Goal: Transaction & Acquisition: Purchase product/service

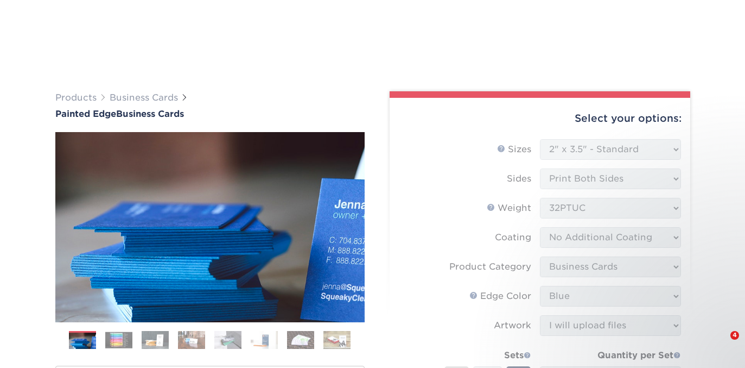
select select "2.00x3.50"
select select "3b5148f1-0588-4f88-a218-97bcfdce65c1"
select select "8edf2e46-2dbb-4a7c-bc5c-20ba781fe219"
select select "upload"
select select "b1d50ed3-fc81-464d-a1d8-d1915fbce704"
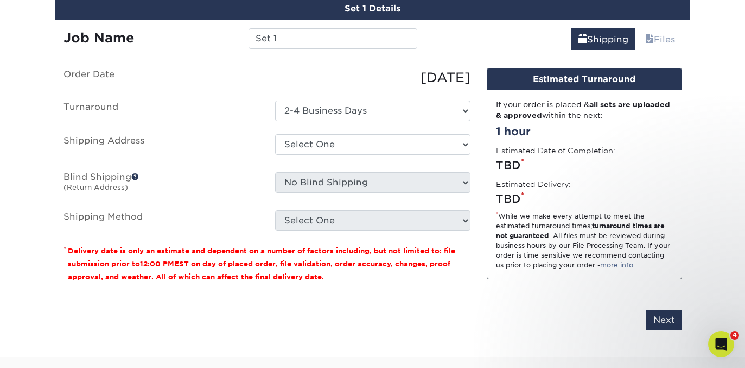
select select "newaddress"
click at [275, 134] on select "Select One Bonita Office John R. Wood, Properties John's Address John's Address…" at bounding box center [372, 144] width 195 height 21
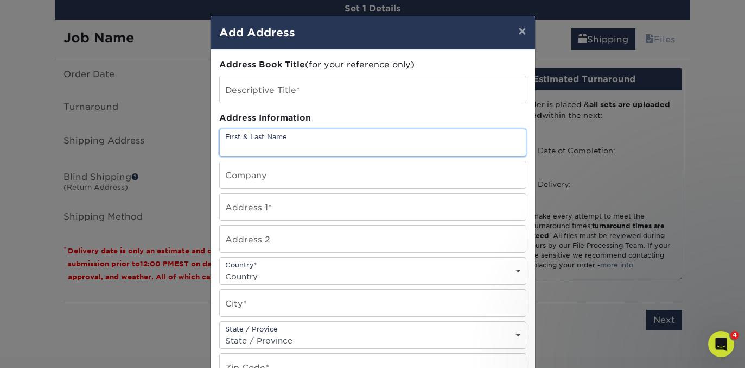
click at [264, 145] on input "text" at bounding box center [373, 142] width 306 height 27
type input "[PERSON_NAME]"
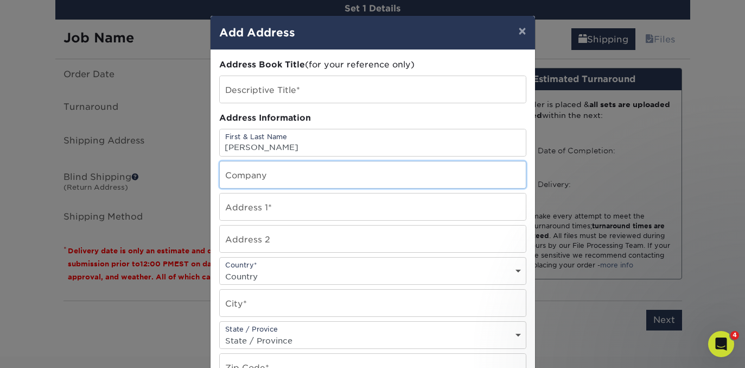
click at [250, 180] on input "text" at bounding box center [373, 174] width 306 height 27
type input "Mountain West Properties"
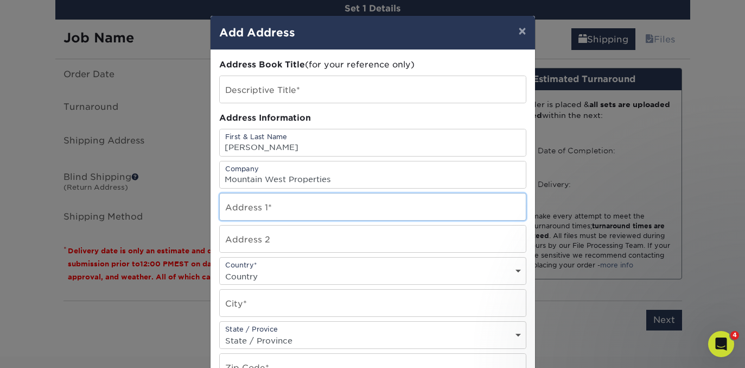
click at [246, 213] on input "text" at bounding box center [373, 206] width 306 height 27
type input "[STREET_ADDRESS]"
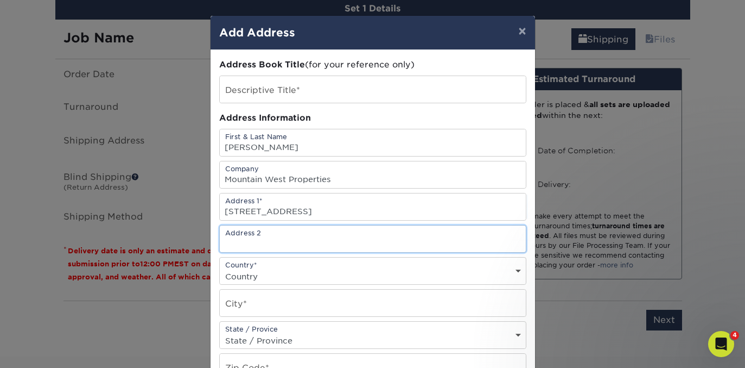
click at [229, 235] on input "text" at bounding box center [373, 238] width 306 height 27
type input "Unit 1841"
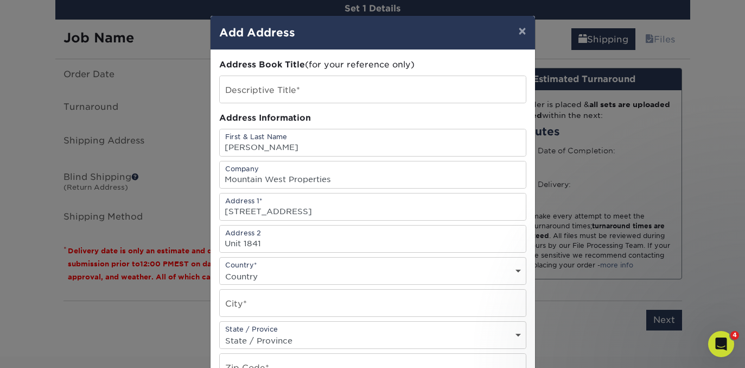
click at [245, 283] on select "Country United States Canada ----------------------------- Afghanistan Albania …" at bounding box center [373, 276] width 306 height 16
select select "US"
click at [220, 268] on select "Country United States Canada ----------------------------- Afghanistan Albania …" at bounding box center [373, 276] width 306 height 16
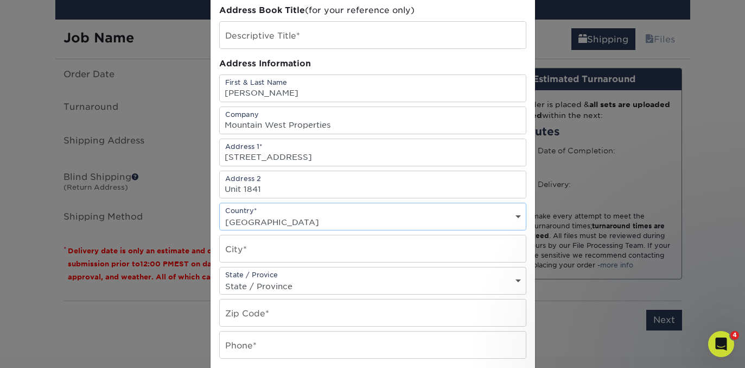
scroll to position [55, 0]
click at [251, 248] on input "text" at bounding box center [373, 248] width 306 height 27
type input "Denver"
click at [267, 279] on select "State / Province Alabama Alaska Arizona Arkansas California Colorado Connecticu…" at bounding box center [373, 285] width 306 height 16
select select "CO"
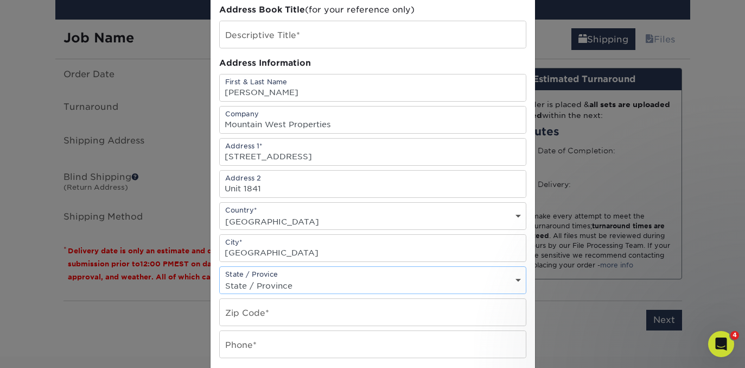
click at [220, 277] on select "State / Province Alabama Alaska Arizona Arkansas California Colorado Connecticu…" at bounding box center [373, 285] width 306 height 16
click at [242, 311] on input "text" at bounding box center [373, 312] width 306 height 27
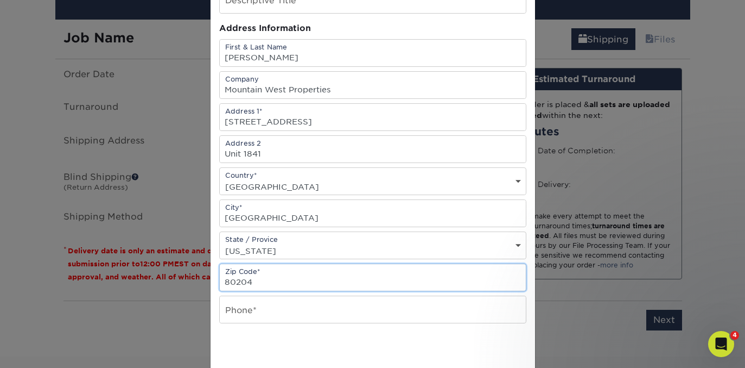
scroll to position [103, 0]
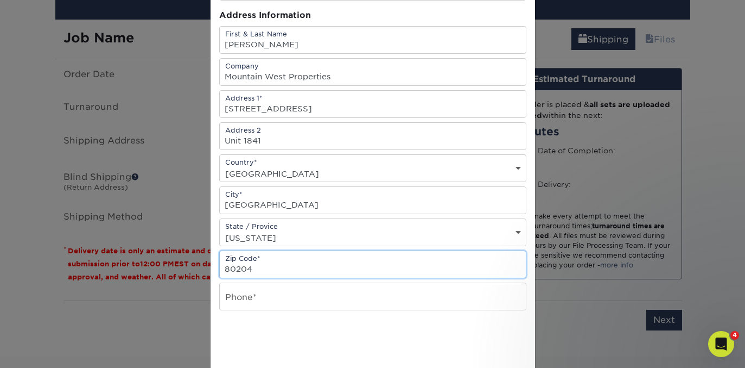
type input "80204"
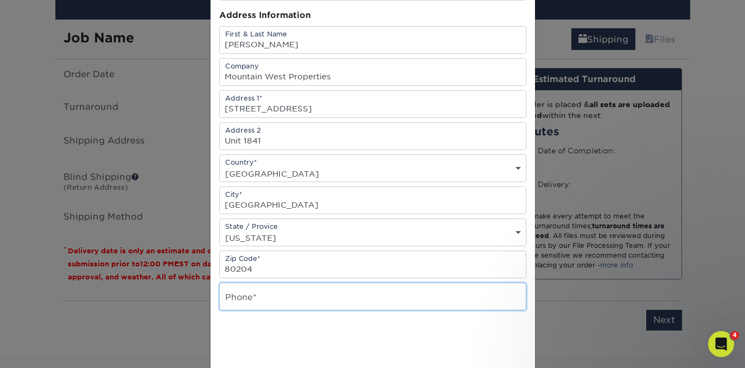
click at [265, 296] on input "text" at bounding box center [373, 296] width 306 height 27
type input "1"
type input "2398495706"
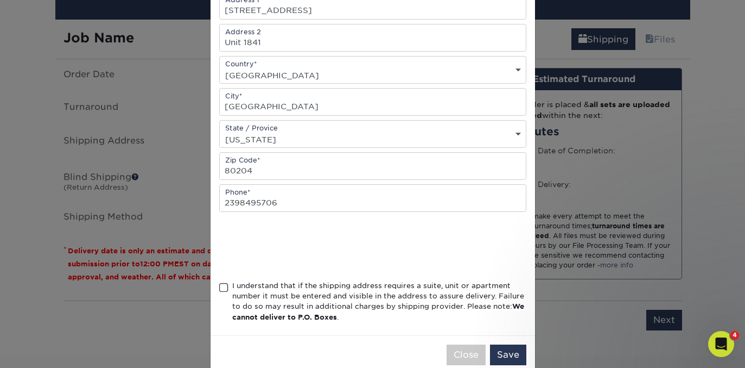
scroll to position [223, 0]
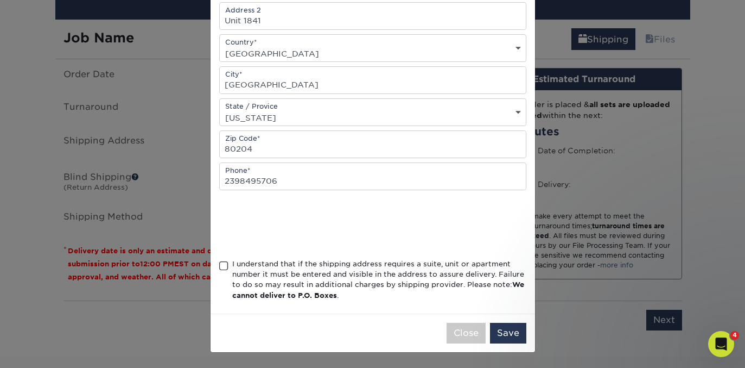
click at [224, 267] on span at bounding box center [223, 266] width 9 height 10
click at [0, 0] on input "I understand that if the shipping address requires a suite, unit or apartment n…" at bounding box center [0, 0] width 0 height 0
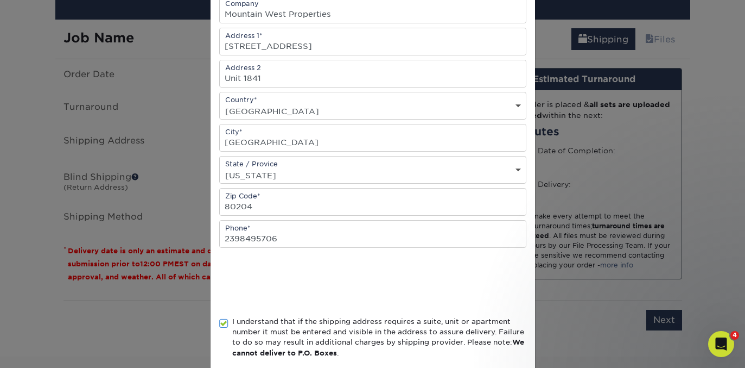
scroll to position [169, 0]
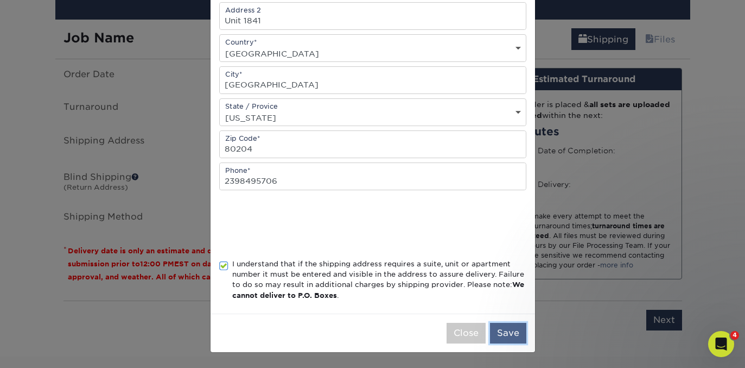
click at [514, 336] on button "Save" at bounding box center [508, 333] width 36 height 21
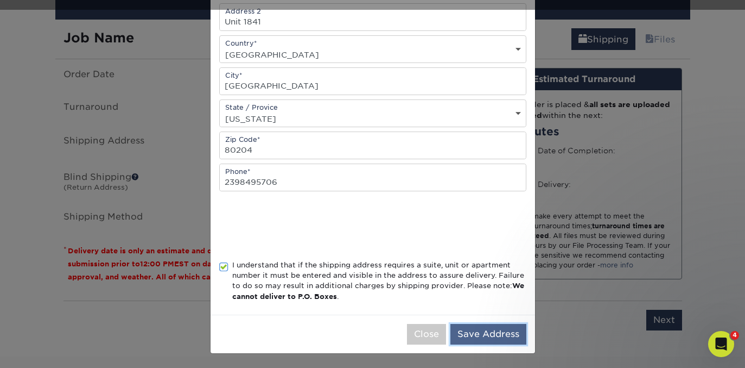
scroll to position [224, 0]
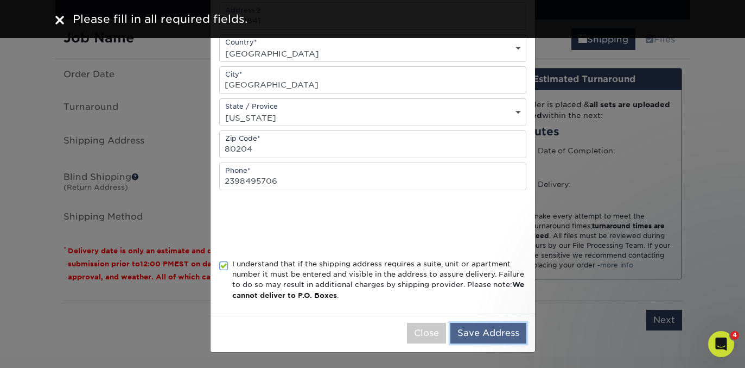
click at [488, 331] on button "Save Address" at bounding box center [489, 333] width 76 height 21
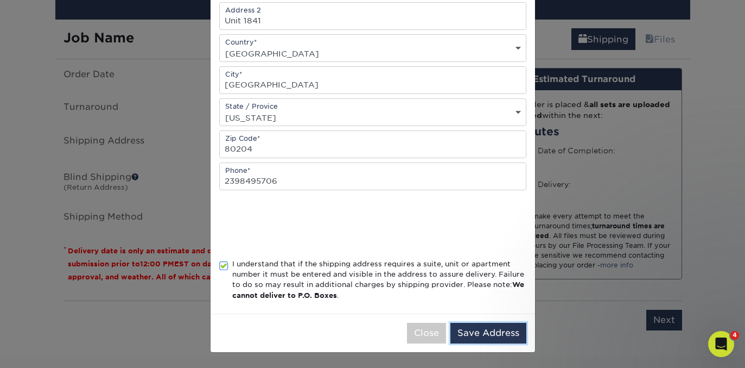
scroll to position [0, 0]
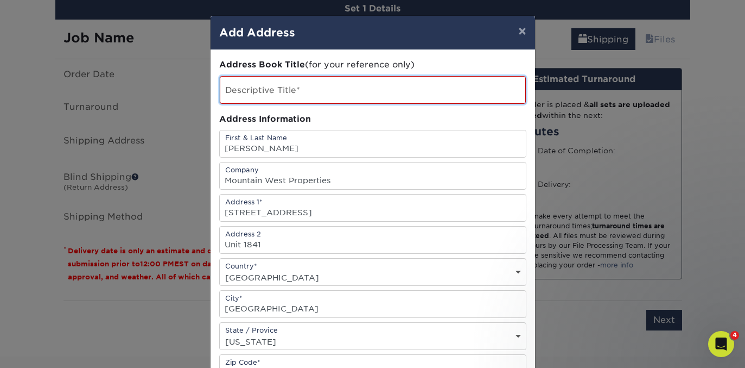
click at [382, 87] on input "text" at bounding box center [373, 90] width 306 height 28
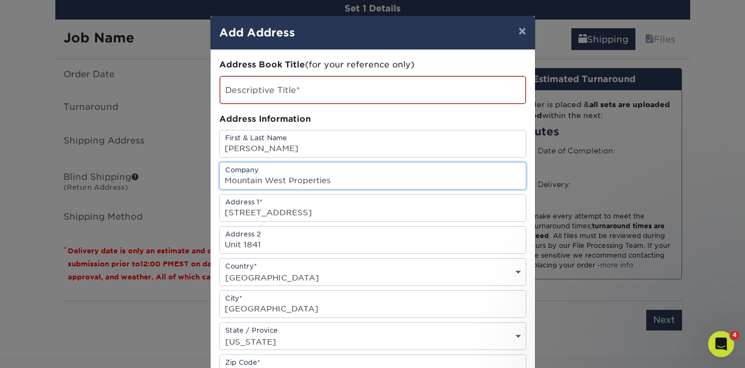
drag, startPoint x: 359, startPoint y: 182, endPoint x: 219, endPoint y: 182, distance: 139.5
click at [220, 182] on input "Mountain West Properties" at bounding box center [373, 175] width 306 height 27
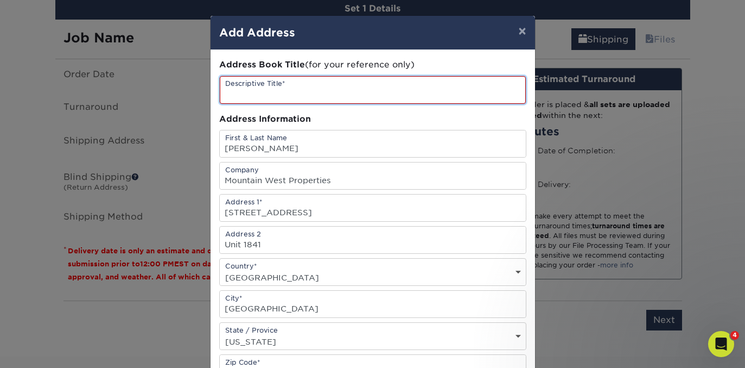
click at [274, 90] on input "text" at bounding box center [373, 90] width 306 height 28
paste input "Mountain West Properties"
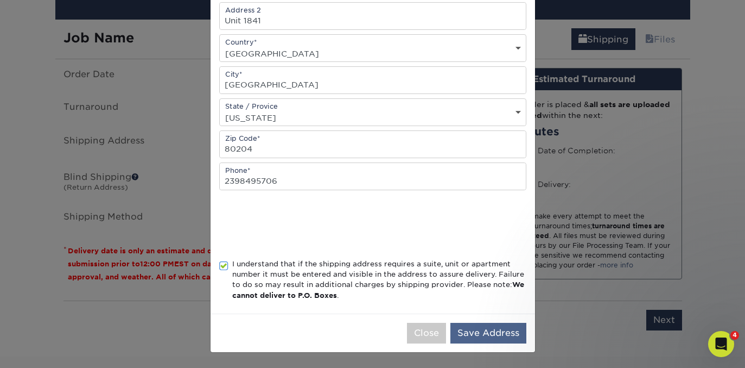
type input "Mountain West Properties- [PERSON_NAME]"
click at [477, 326] on button "Save Address" at bounding box center [489, 333] width 76 height 21
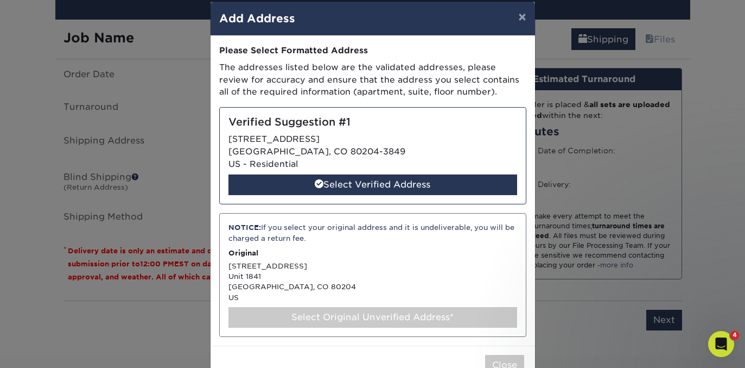
scroll to position [15, 0]
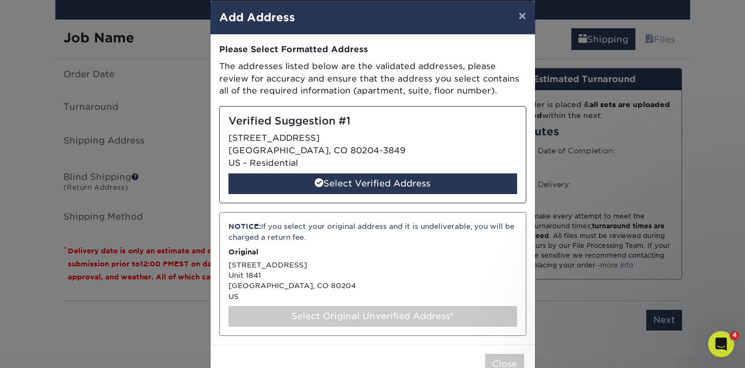
click at [361, 284] on div "NOTICE: If you select your original address and it is undeliverable, you will b…" at bounding box center [372, 274] width 307 height 124
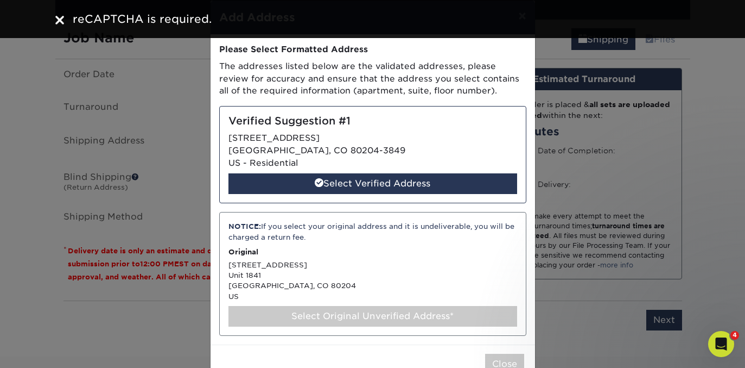
click at [342, 311] on div "Select Original Unverified Address*" at bounding box center [373, 316] width 289 height 21
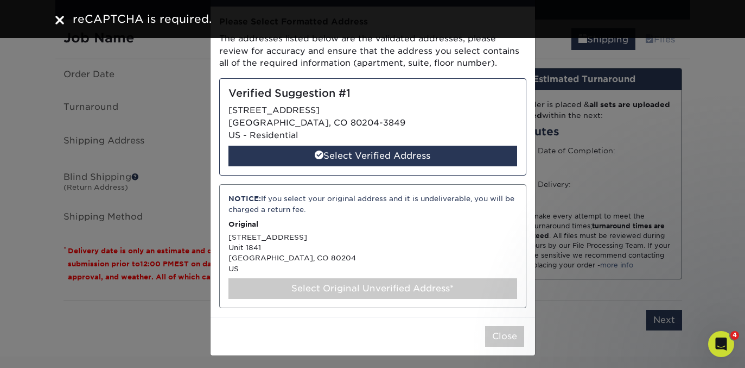
scroll to position [0, 0]
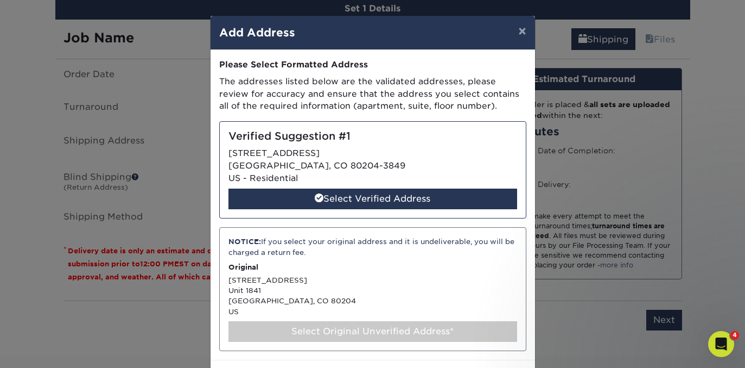
click at [277, 277] on div "NOTICE: If you select your original address and it is undeliverable, you will b…" at bounding box center [372, 289] width 307 height 124
click at [300, 334] on div "Select Original Unverified Address*" at bounding box center [373, 331] width 289 height 21
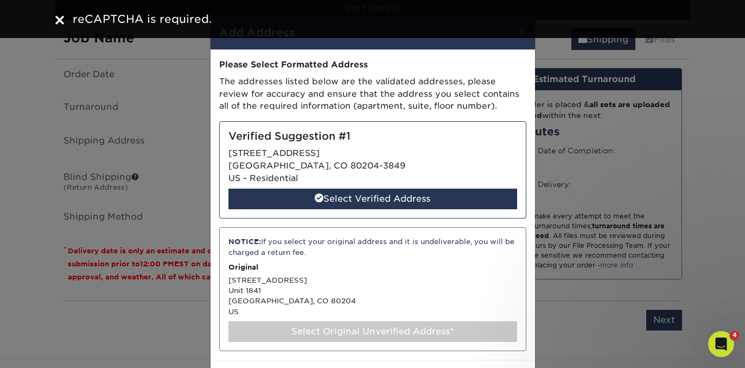
click at [61, 20] on img at bounding box center [59, 20] width 9 height 9
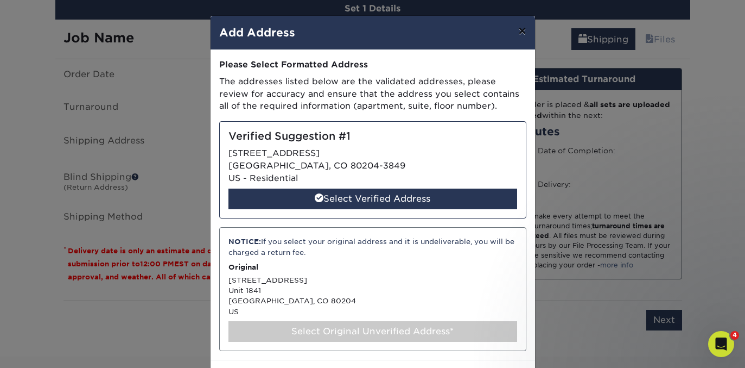
click at [522, 30] on button "×" at bounding box center [522, 31] width 25 height 30
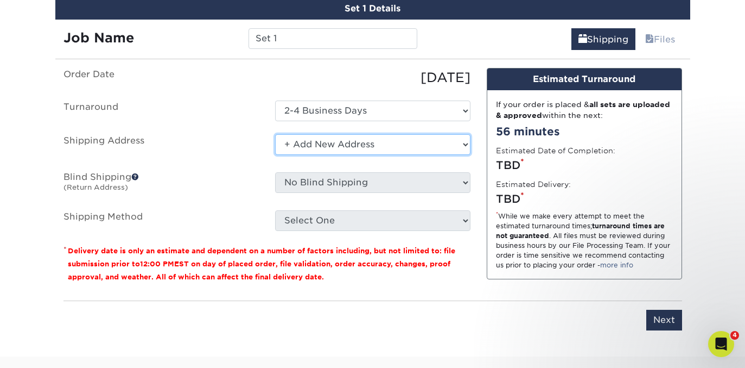
click at [368, 147] on select "Select One Bonita Office John R. Wood, Properties John's Address John's Address…" at bounding box center [372, 144] width 195 height 21
click at [275, 134] on select "Select One Bonita Office John R. Wood, Properties John's Address John's Address…" at bounding box center [372, 144] width 195 height 21
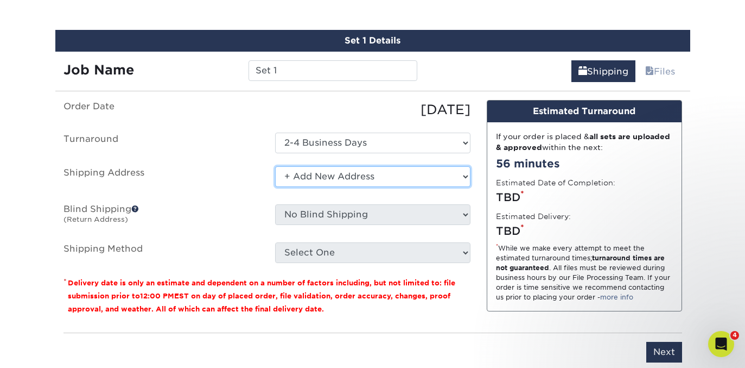
click at [311, 175] on select "Select One Bonita Office John R. Wood, Properties John's Address John's Address…" at bounding box center [372, 176] width 195 height 21
click at [275, 166] on select "Select One Bonita Office John R. Wood, Properties John's Address John's Address…" at bounding box center [372, 176] width 195 height 21
click at [288, 179] on select "Select One Bonita Office John R. Wood, Properties John's Address John's Address…" at bounding box center [372, 176] width 195 height 21
click at [275, 166] on select "Select One Bonita Office John R. Wood, Properties John's Address John's Address…" at bounding box center [372, 176] width 195 height 21
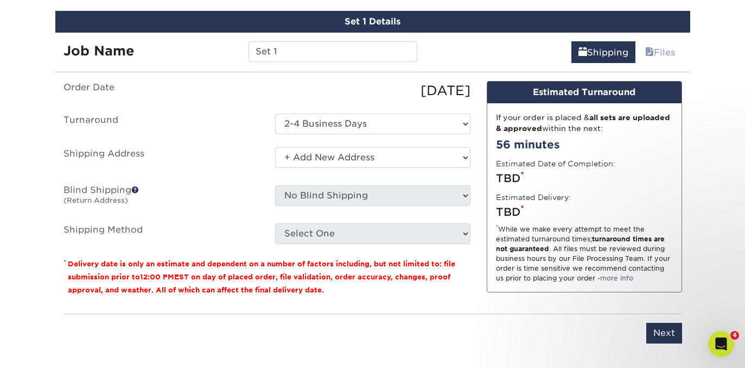
click at [214, 194] on label "Blind Shipping (Return Address)" at bounding box center [161, 197] width 212 height 25
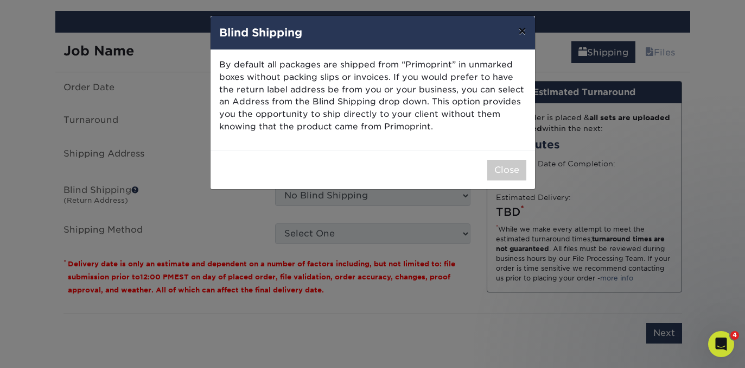
click at [517, 30] on button "×" at bounding box center [522, 31] width 25 height 30
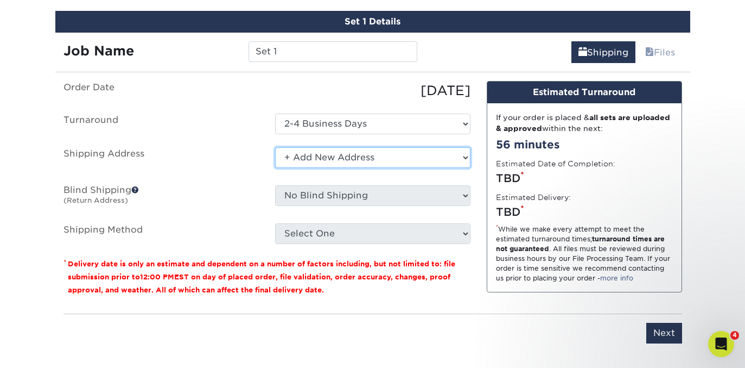
click at [337, 156] on select "Select One Bonita Office John R. Wood, Properties John's Address John's Address…" at bounding box center [372, 157] width 195 height 21
click at [275, 147] on select "Select One Bonita Office John R. Wood, Properties John's Address John's Address…" at bounding box center [372, 157] width 195 height 21
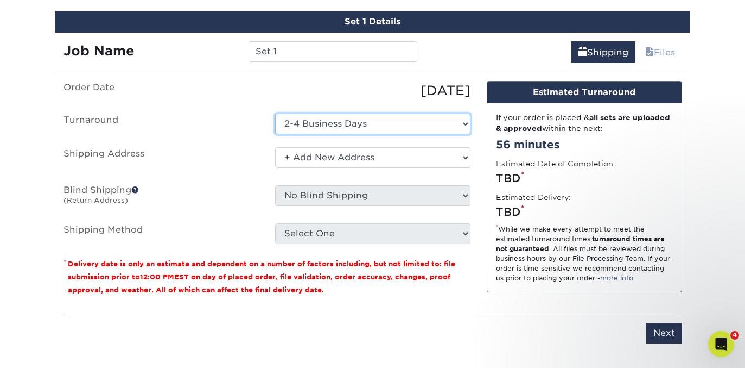
click at [358, 116] on select "Select One 2-4 Business Days" at bounding box center [372, 123] width 195 height 21
click at [275, 113] on select "Select One 2-4 Business Days" at bounding box center [372, 123] width 195 height 21
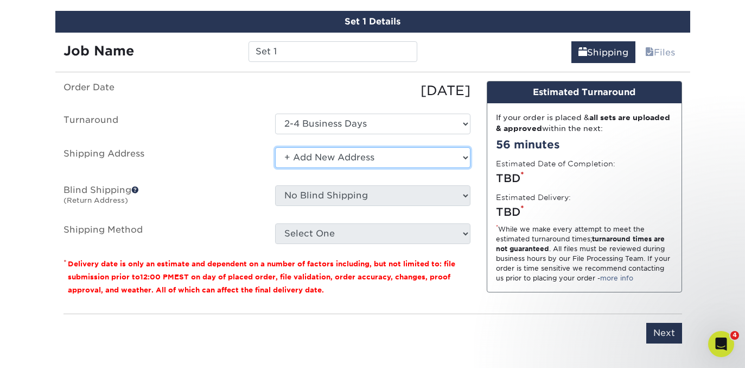
click at [378, 160] on select "Select One Bonita Office John R. Wood, Properties John's Address John's Address…" at bounding box center [372, 157] width 195 height 21
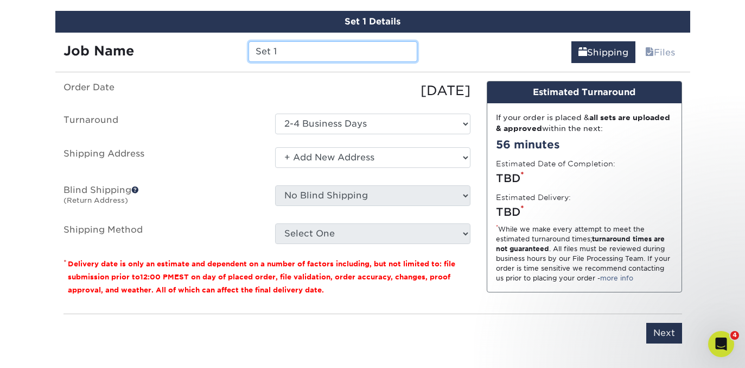
drag, startPoint x: 298, startPoint y: 42, endPoint x: 328, endPoint y: 46, distance: 31.3
click at [318, 46] on input "Set 1" at bounding box center [333, 51] width 169 height 21
type input "Nathan"
click at [318, 83] on div "[DATE]" at bounding box center [373, 91] width 212 height 20
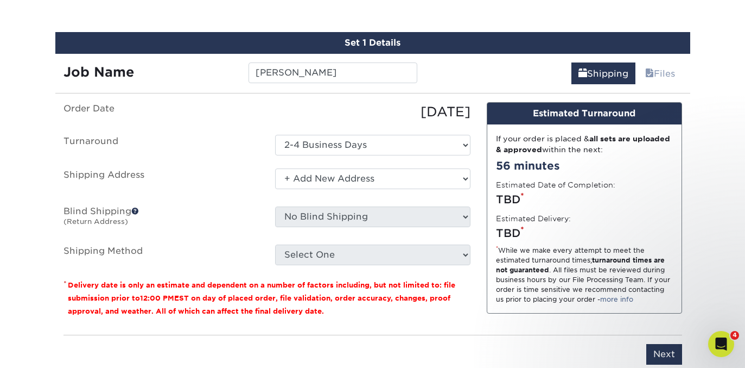
scroll to position [611, 0]
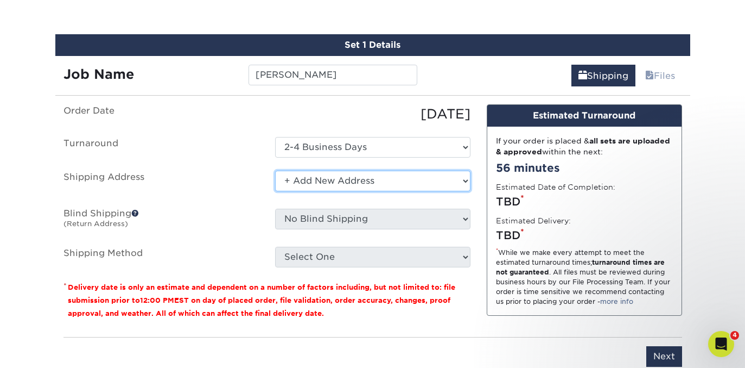
click at [325, 185] on select "Select One Bonita Office John R. Wood, Properties John's Address John's Address…" at bounding box center [372, 180] width 195 height 21
click at [275, 170] on select "Select One Bonita Office John R. Wood, Properties John's Address John's Address…" at bounding box center [372, 180] width 195 height 21
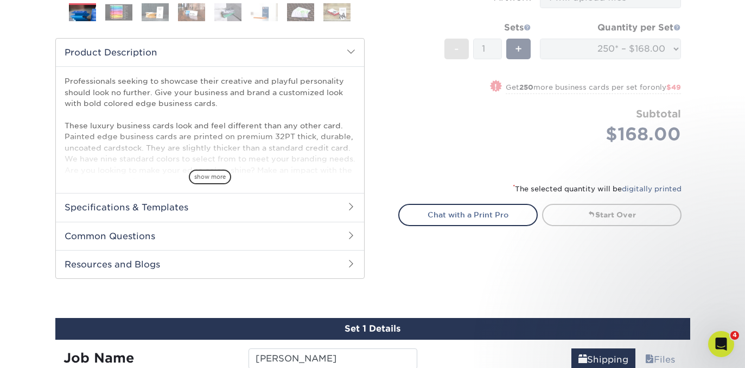
scroll to position [306, 0]
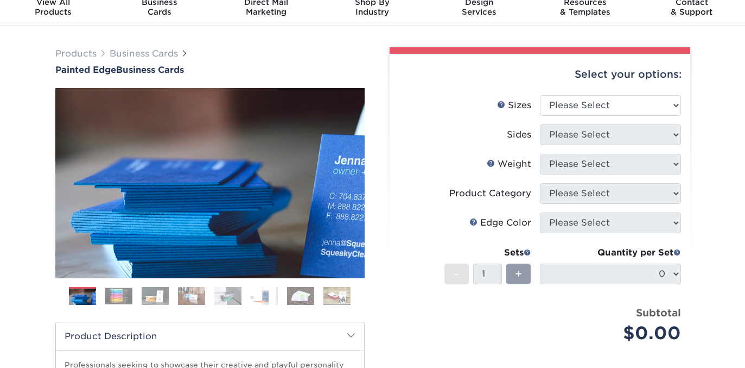
scroll to position [55, 0]
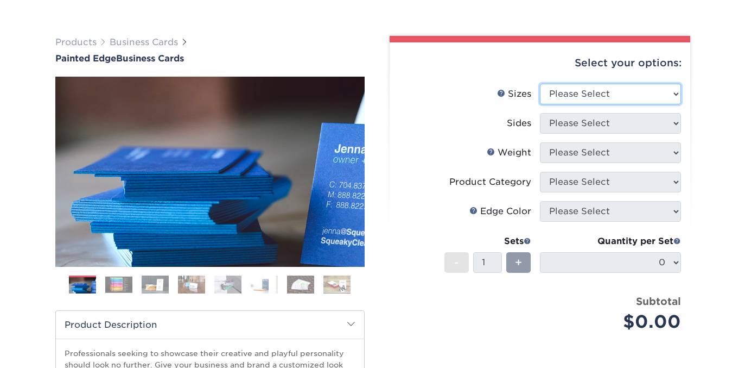
click at [586, 93] on select "Please Select 2" x 3.5" - Standard 2.125" x 3.375" - European 2.5" x 2.5" - Squ…" at bounding box center [610, 94] width 141 height 21
select select "2.00x3.50"
click at [540, 84] on select "Please Select 2" x 3.5" - Standard 2.125" x 3.375" - European 2.5" x 2.5" - Squ…" at bounding box center [610, 94] width 141 height 21
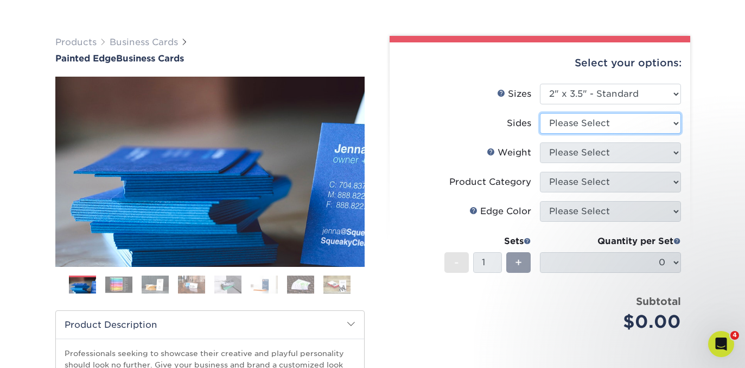
click at [542, 121] on select "Please Select Print Both Sides Print Front Only" at bounding box center [610, 123] width 141 height 21
select select "13abbda7-1d64-4f25-8bb2-c179b224825d"
click at [540, 113] on select "Please Select Print Both Sides Print Front Only" at bounding box center [610, 123] width 141 height 21
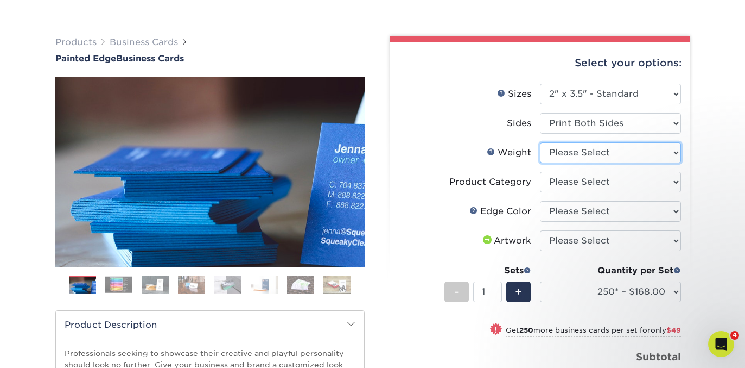
click at [554, 159] on select "Please Select 32PTUC" at bounding box center [610, 152] width 141 height 21
select select "32PTUC"
click at [540, 142] on select "Please Select 32PTUC" at bounding box center [610, 152] width 141 height 21
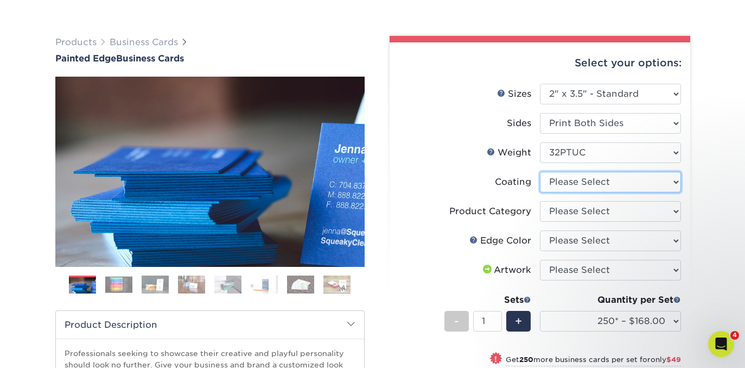
click at [557, 182] on select at bounding box center [610, 182] width 141 height 21
select select "3e7618de-abca-4bda-9f97-8b9129e913d8"
click at [540, 172] on select at bounding box center [610, 182] width 141 height 21
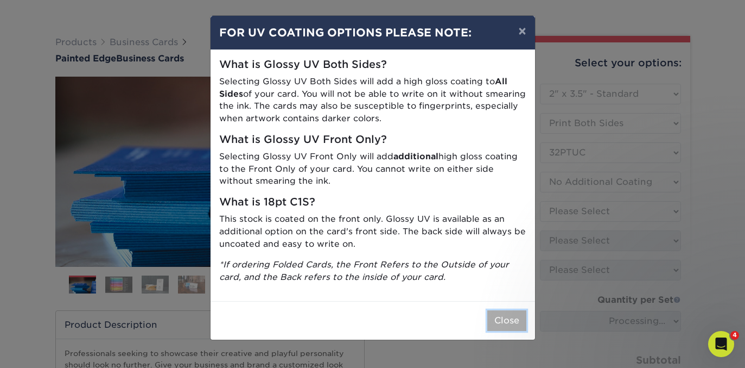
click at [510, 321] on button "Close" at bounding box center [507, 320] width 39 height 21
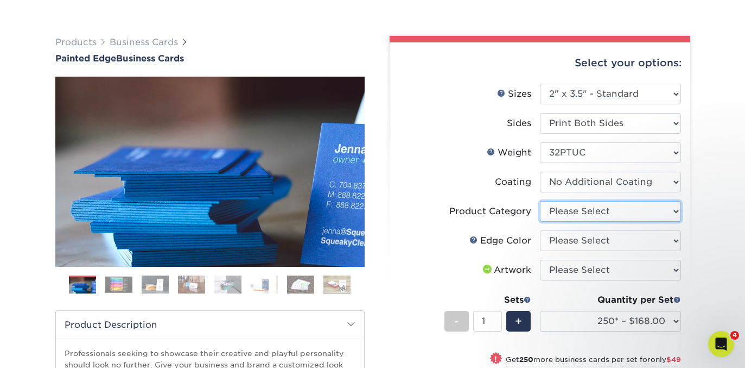
click at [586, 213] on select "Please Select Business Cards" at bounding box center [610, 211] width 141 height 21
select select "3b5148f1-0588-4f88-a218-97bcfdce65c1"
click at [540, 201] on select "Please Select Business Cards" at bounding box center [610, 211] width 141 height 21
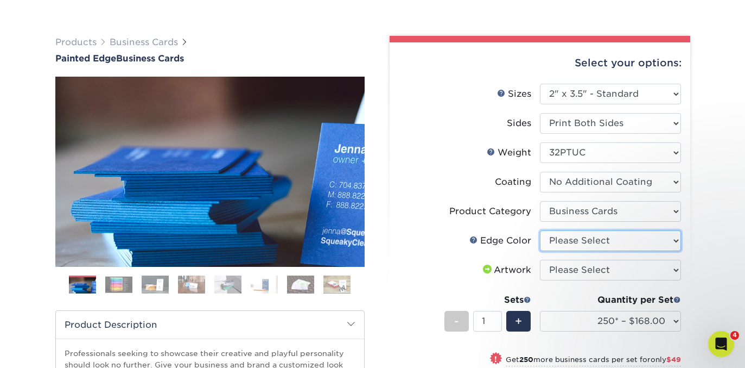
click at [557, 242] on select "Please Select Charcoal Black Brown Blue Pearlescent Blue Pearlescent Gold Pearl…" at bounding box center [610, 240] width 141 height 21
select select "8edf2e46-2dbb-4a7c-bc5c-20ba781fe219"
click at [540, 230] on select "Please Select Charcoal Black Brown Blue Pearlescent Blue Pearlescent Gold Pearl…" at bounding box center [610, 240] width 141 height 21
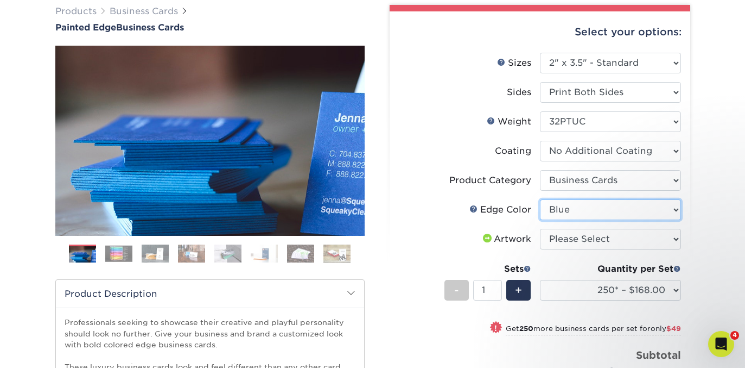
scroll to position [85, 0]
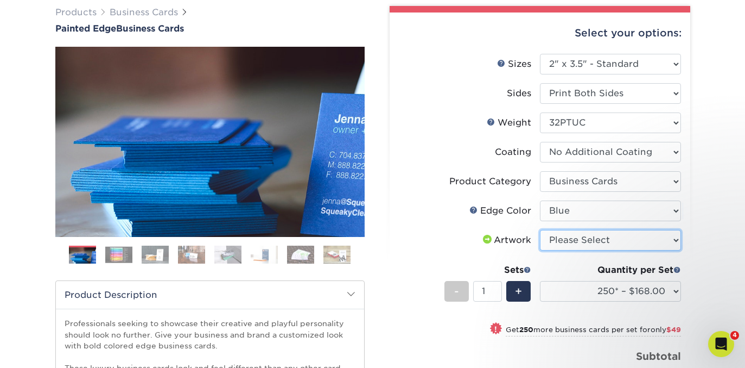
click at [560, 239] on select "Please Select I will upload files I need a design - $100" at bounding box center [610, 240] width 141 height 21
select select "upload"
click at [540, 230] on select "Please Select I will upload files I need a design - $100" at bounding box center [610, 240] width 141 height 21
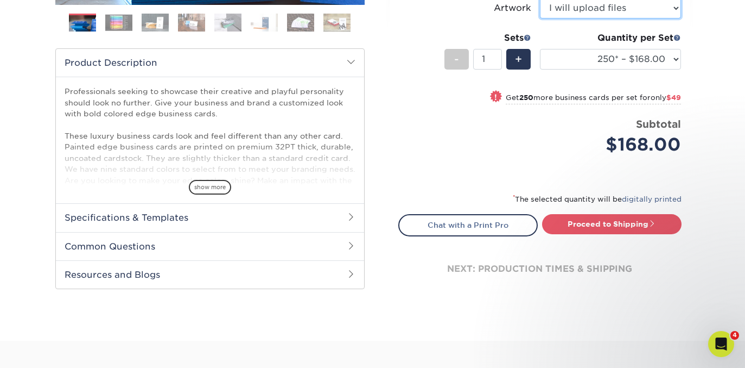
scroll to position [318, 0]
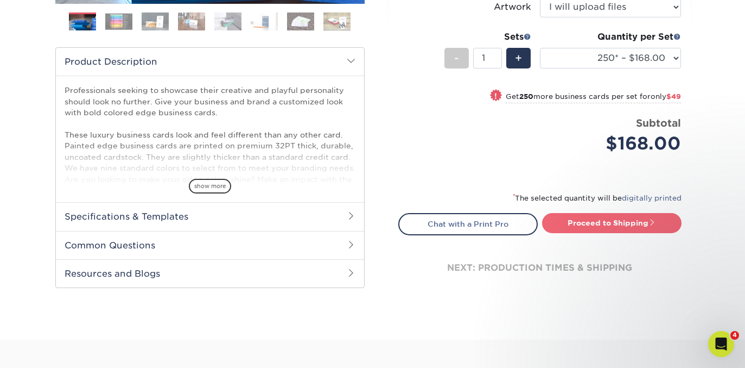
click at [592, 223] on link "Proceed to Shipping" at bounding box center [612, 223] width 140 height 20
type input "Set 1"
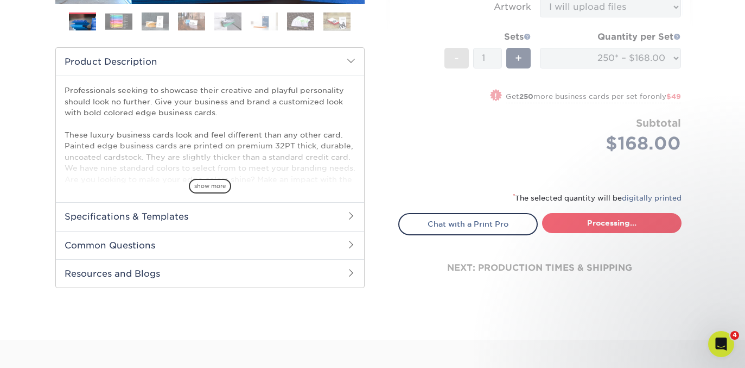
select select "b1d50ed3-fc81-464d-a1d8-d1915fbce704"
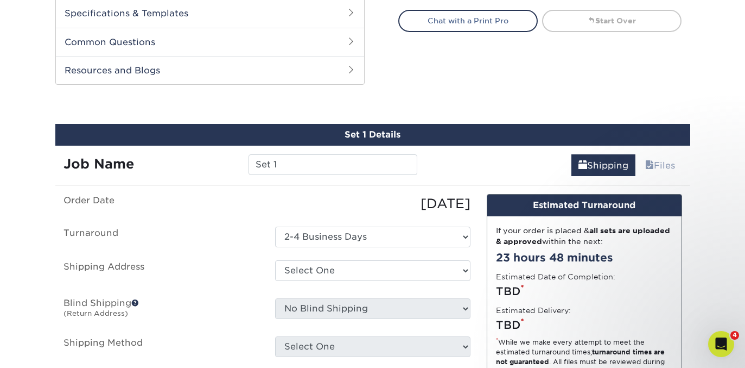
scroll to position [560, 0]
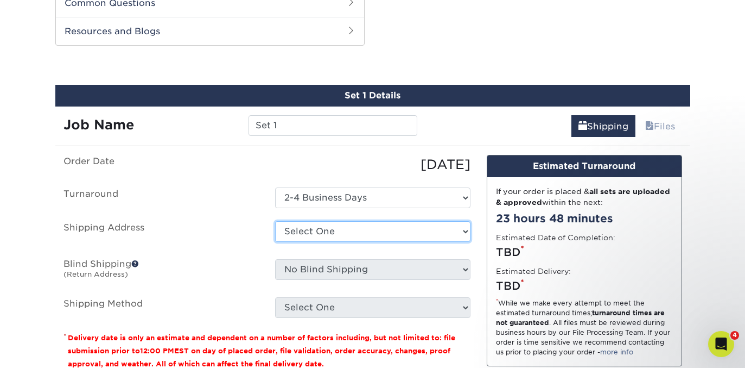
click at [401, 231] on select "Select One Bonita Office John R. Wood, Properties John's Address John's Address…" at bounding box center [372, 231] width 195 height 21
select select "newaddress"
click at [275, 221] on select "Select One Bonita Office John R. Wood, Properties John's Address John's Address…" at bounding box center [372, 231] width 195 height 21
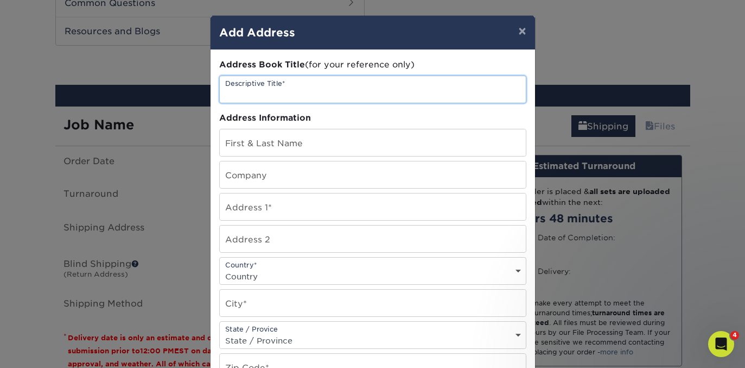
click at [257, 94] on input "text" at bounding box center [373, 89] width 306 height 27
type input "Mountain West Properties- [PERSON_NAME]"
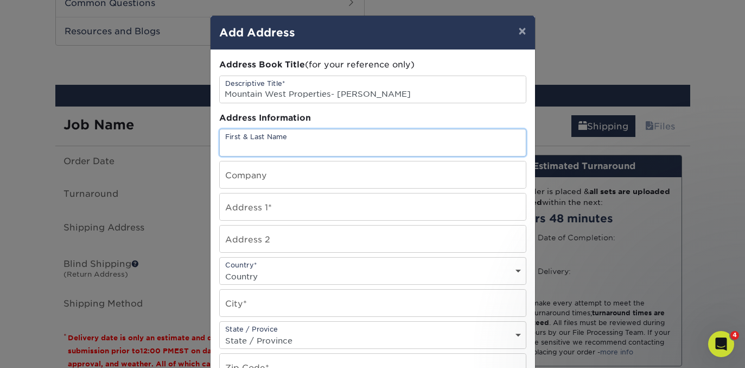
click at [264, 142] on input "text" at bounding box center [373, 142] width 306 height 27
type input "[PERSON_NAME]"
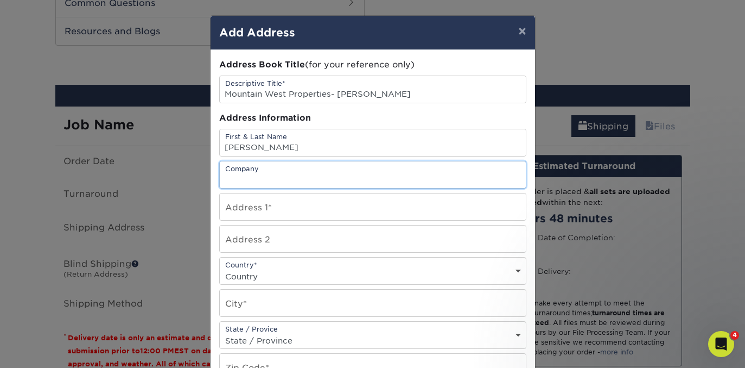
click at [285, 173] on input "text" at bounding box center [373, 174] width 306 height 27
type input "Mountain West Properties"
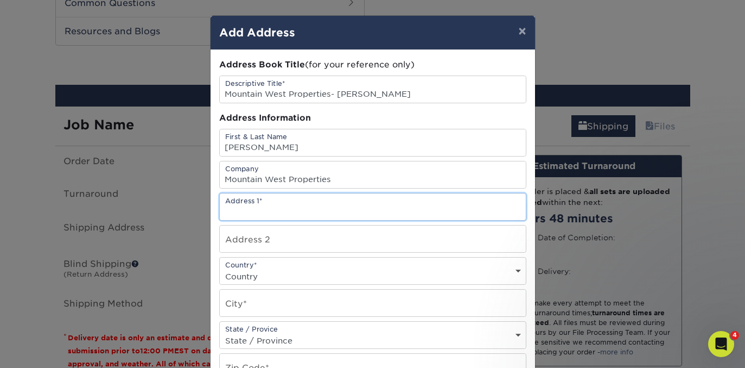
click at [271, 209] on input "text" at bounding box center [373, 206] width 306 height 27
type input "[STREET_ADDRESS]"
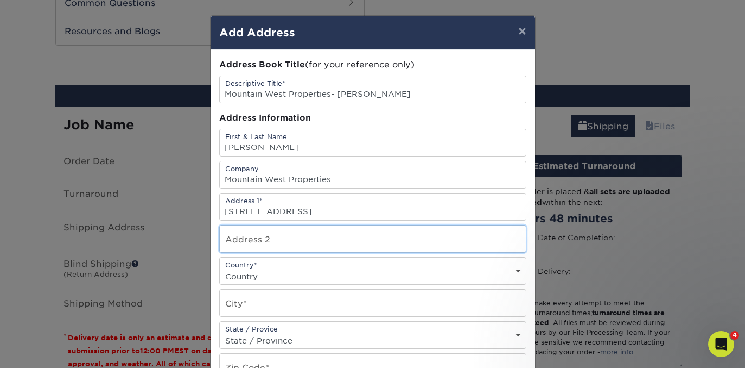
click at [286, 239] on input "text" at bounding box center [373, 238] width 306 height 27
type input "Unit 1841"
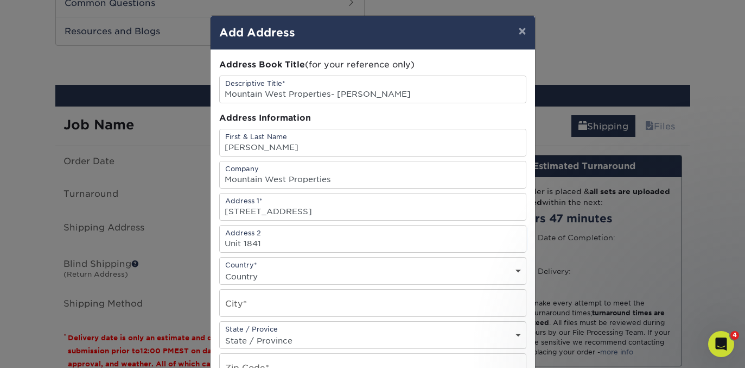
click at [260, 273] on select "Country United States Canada ----------------------------- Afghanistan Albania …" at bounding box center [373, 276] width 306 height 16
select select "US"
click at [220, 268] on select "Country United States Canada ----------------------------- Afghanistan Albania …" at bounding box center [373, 276] width 306 height 16
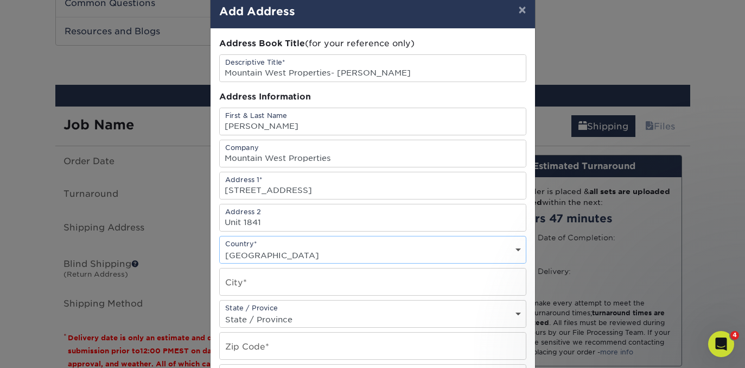
scroll to position [22, 0]
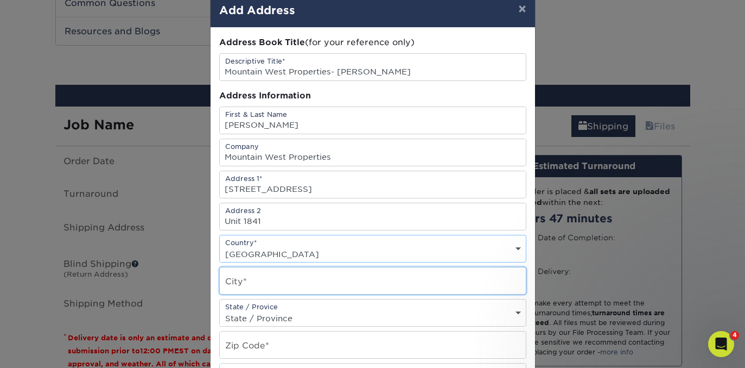
click at [237, 275] on input "text" at bounding box center [373, 280] width 306 height 27
type input "Denver"
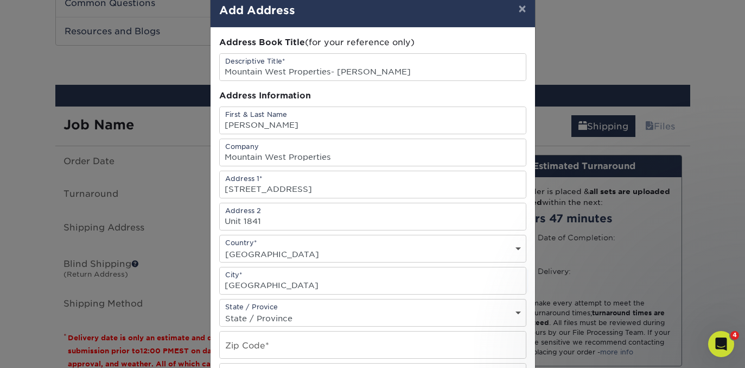
click at [275, 316] on select "State / Province Alabama Alaska Arizona Arkansas California Colorado Connecticu…" at bounding box center [373, 318] width 306 height 16
select select "CO"
click at [220, 310] on select "State / Province Alabama Alaska Arizona Arkansas California Colorado Connecticu…" at bounding box center [373, 318] width 306 height 16
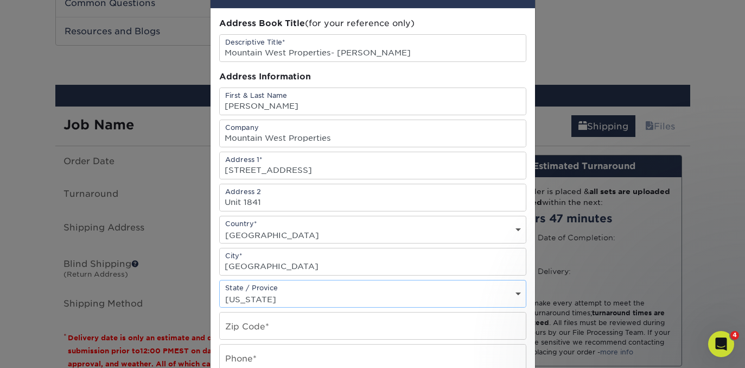
scroll to position [97, 0]
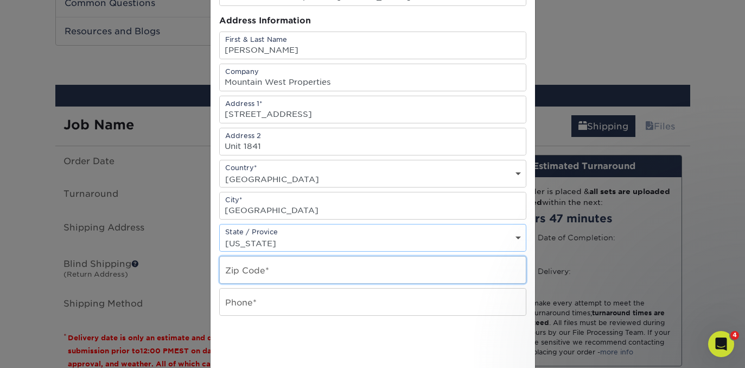
click at [255, 273] on input "text" at bounding box center [373, 269] width 306 height 27
type input "80204"
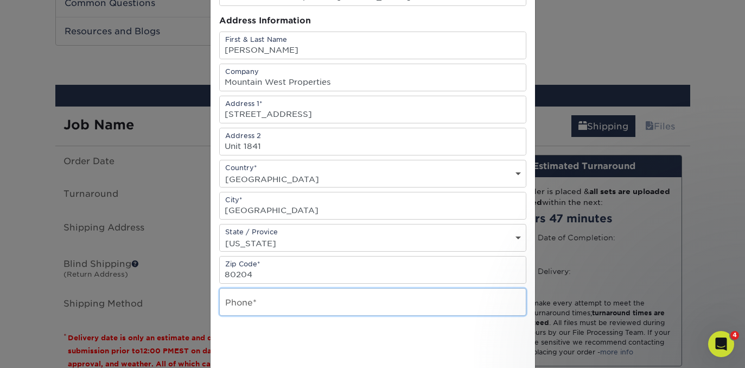
click at [264, 296] on input "text" at bounding box center [373, 301] width 306 height 27
type input "2398495706"
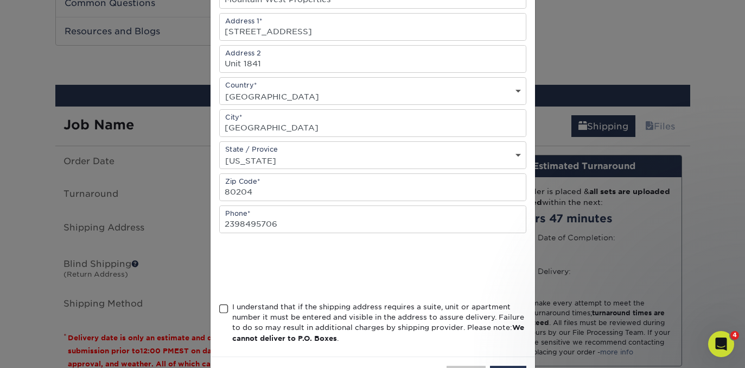
scroll to position [223, 0]
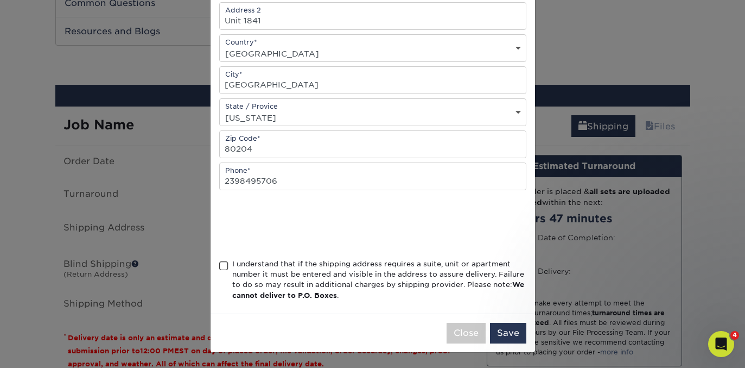
click at [227, 264] on span at bounding box center [223, 266] width 9 height 10
click at [0, 0] on input "I understand that if the shipping address requires a suite, unit or apartment n…" at bounding box center [0, 0] width 0 height 0
click at [505, 333] on button "Save" at bounding box center [508, 333] width 36 height 21
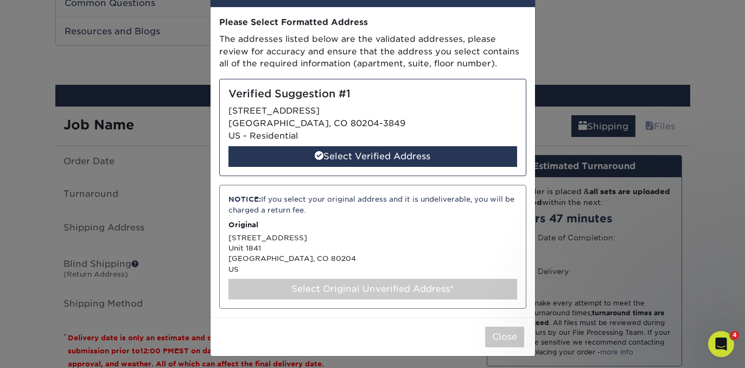
scroll to position [0, 0]
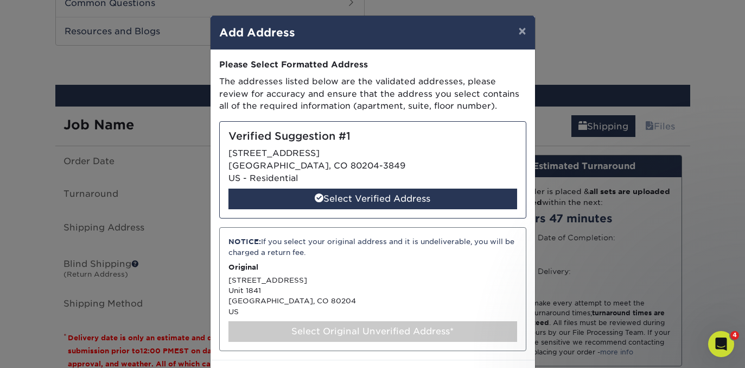
click at [308, 94] on p "The addresses listed below are the validated addresses, please review for accur…" at bounding box center [372, 93] width 307 height 37
click at [370, 324] on div "Select Original Unverified Address*" at bounding box center [373, 331] width 289 height 21
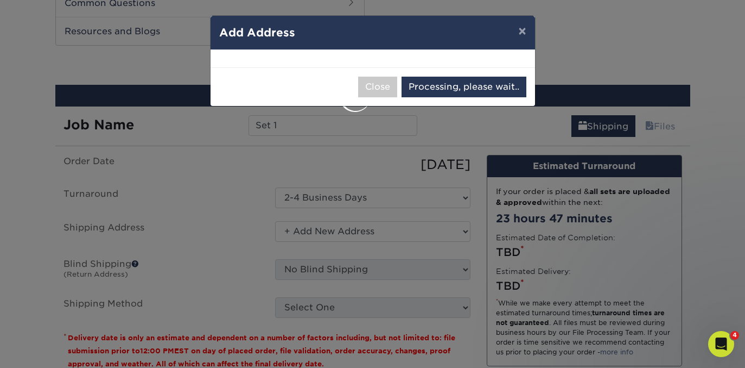
select select "286499"
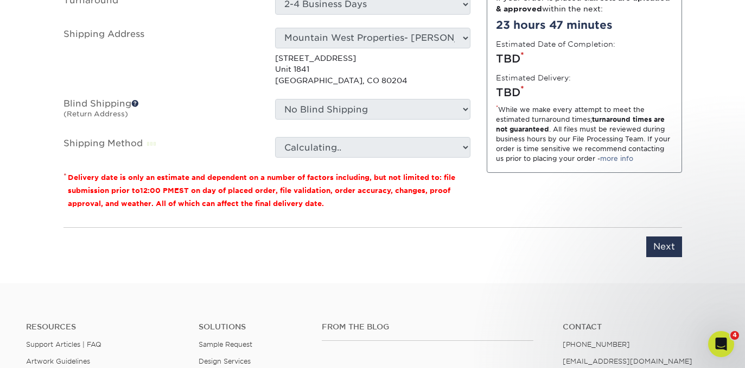
scroll to position [752, 0]
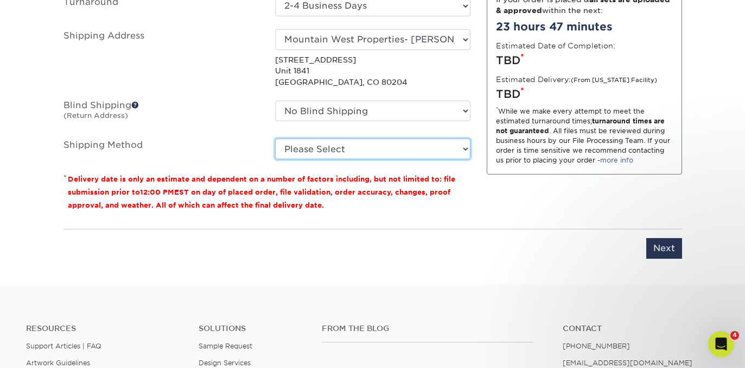
click at [323, 152] on select "Please Select Ground Shipping (+$7.84) 3 Day Shipping Service (+$20.06) 2 Day A…" at bounding box center [372, 148] width 195 height 21
click at [275, 138] on select "Please Select Ground Shipping (+$7.84) 3 Day Shipping Service (+$20.06) 2 Day A…" at bounding box center [372, 148] width 195 height 21
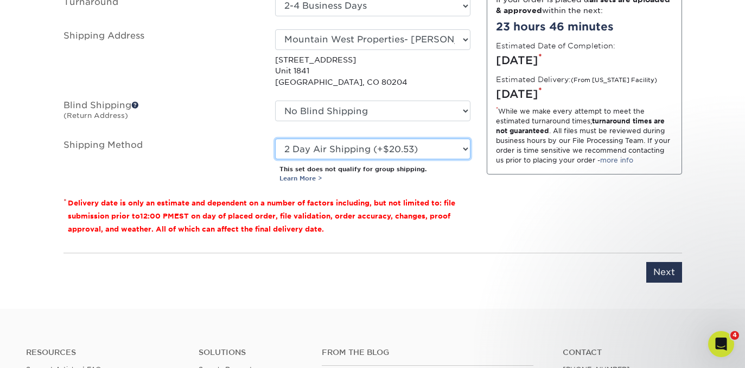
click at [346, 149] on select "Please Select Ground Shipping (+$7.84) 3 Day Shipping Service (+$20.06) 2 Day A…" at bounding box center [372, 148] width 195 height 21
select select "03"
click at [275, 138] on select "Please Select Ground Shipping (+$7.84) 3 Day Shipping Service (+$20.06) 2 Day A…" at bounding box center [372, 148] width 195 height 21
click at [431, 147] on select "Please Select Ground Shipping (+$7.84) 3 Day Shipping Service (+$20.06) 2 Day A…" at bounding box center [372, 148] width 195 height 21
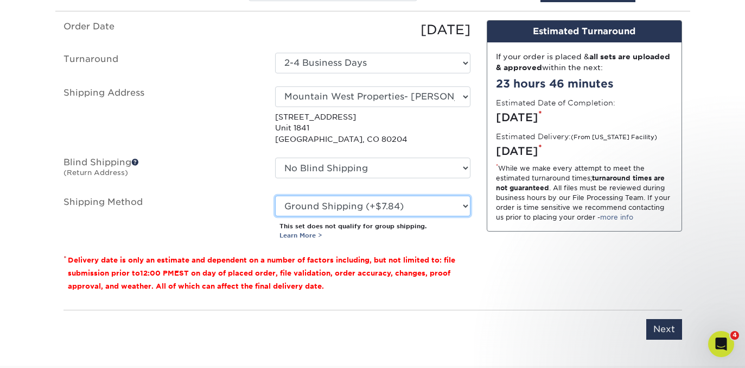
scroll to position [703, 0]
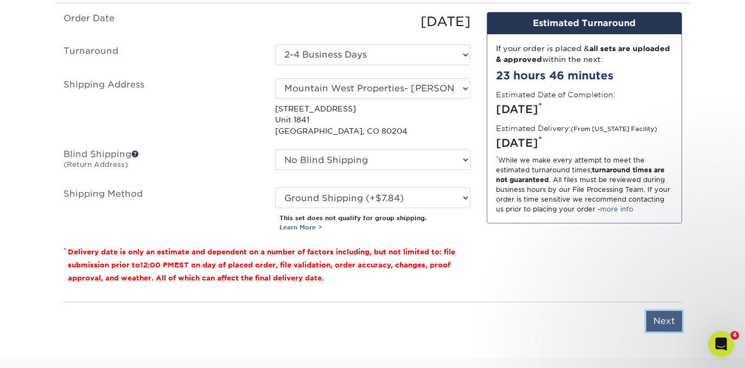
click at [667, 318] on input "Next" at bounding box center [665, 321] width 36 height 21
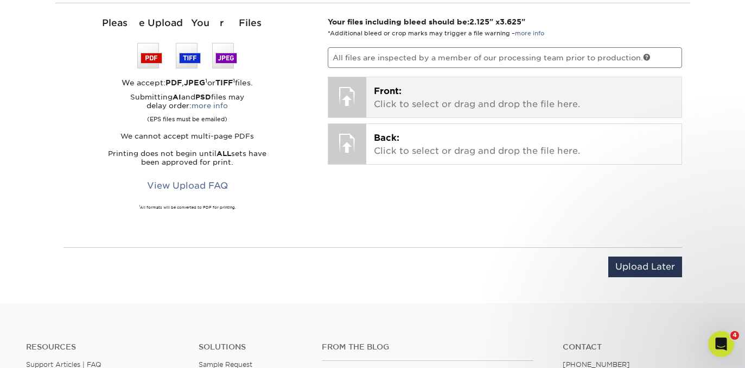
click at [489, 90] on p "Front: Click to select or drag and drop the file here." at bounding box center [524, 98] width 300 height 26
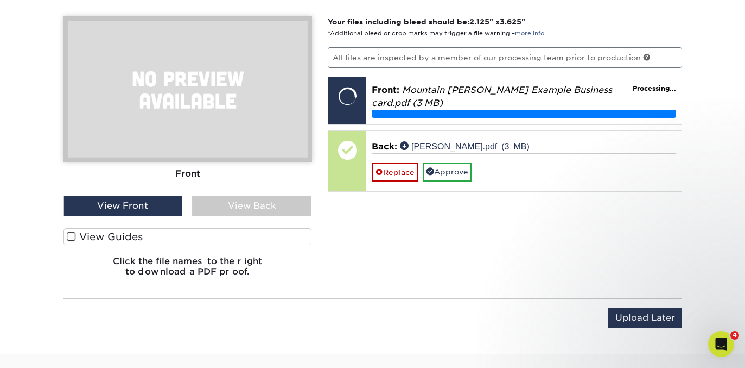
click at [170, 229] on label "View Guides" at bounding box center [188, 236] width 249 height 17
click at [0, 0] on input "View Guides" at bounding box center [0, 0] width 0 height 0
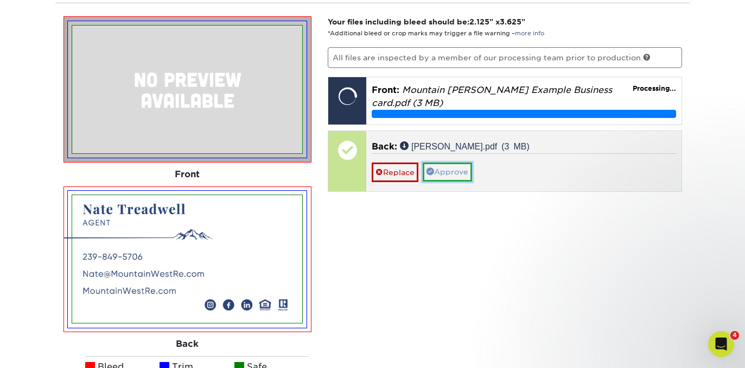
click at [458, 174] on link "Approve" at bounding box center [447, 171] width 49 height 18
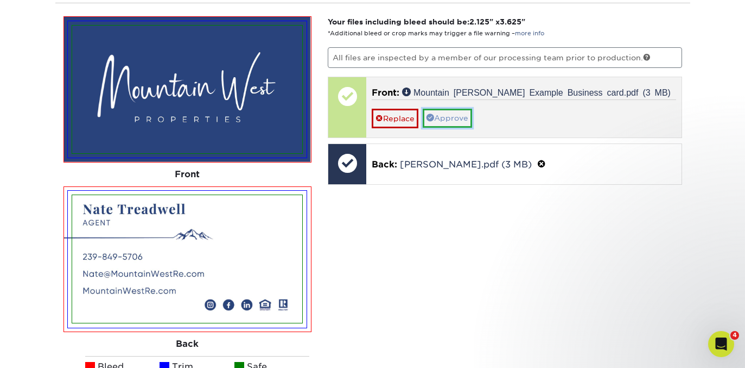
click at [452, 123] on link "Approve" at bounding box center [447, 118] width 49 height 18
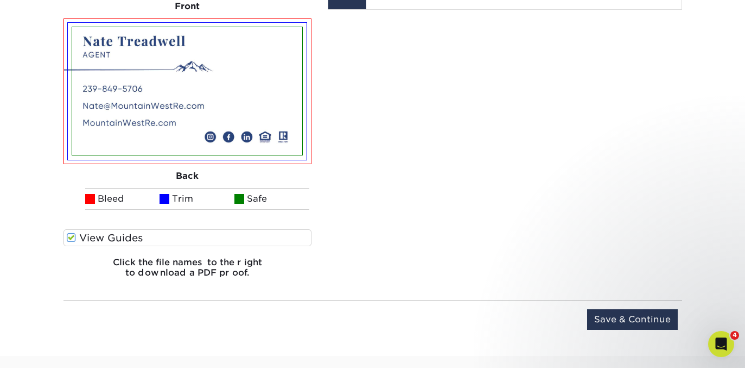
scroll to position [870, 0]
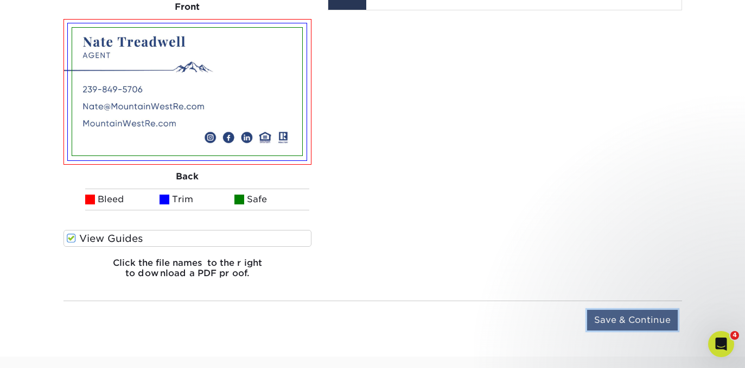
click at [653, 318] on input "Save & Continue" at bounding box center [632, 319] width 91 height 21
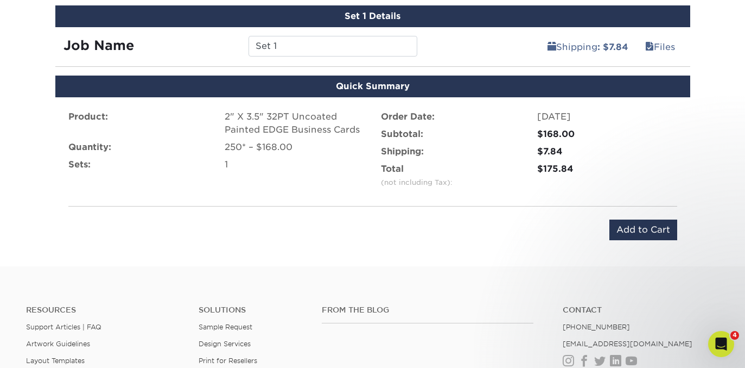
scroll to position [642, 0]
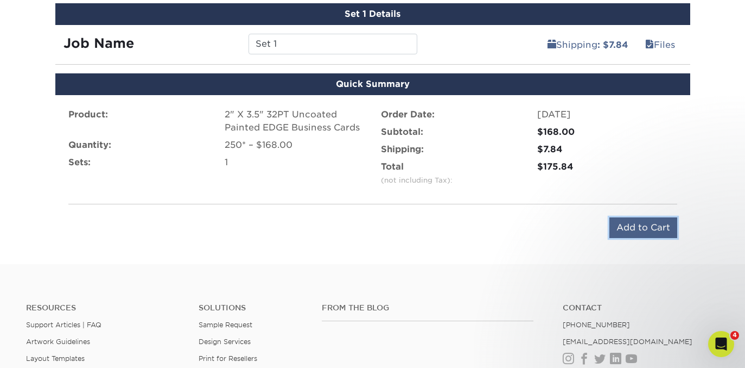
click at [624, 233] on input "Add to Cart" at bounding box center [644, 227] width 68 height 21
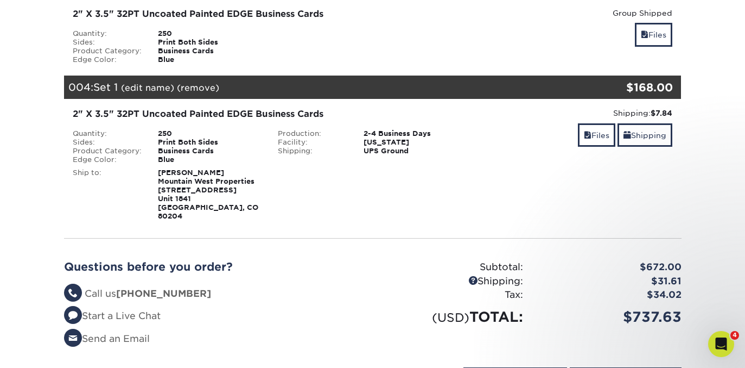
scroll to position [378, 0]
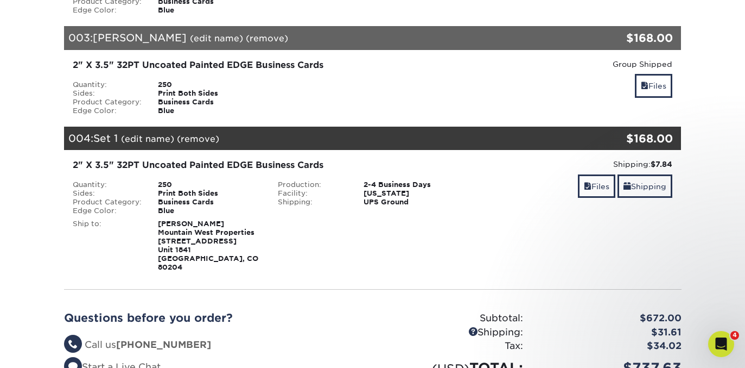
click at [148, 140] on link "(edit name)" at bounding box center [147, 139] width 53 height 10
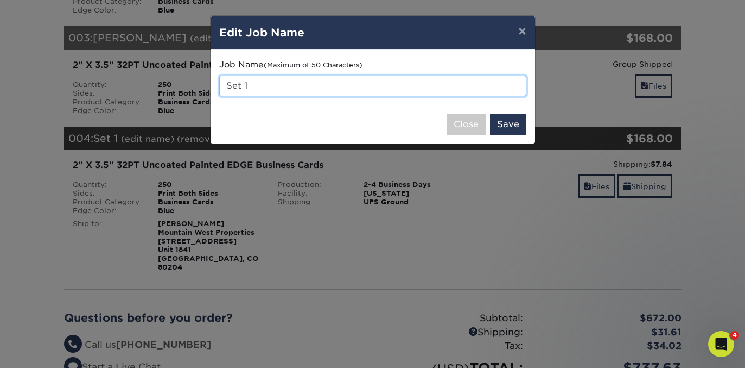
drag, startPoint x: 281, startPoint y: 87, endPoint x: 212, endPoint y: 87, distance: 69.0
click at [212, 87] on div "Job Name (Maximum of 50 Characters) Set 1" at bounding box center [373, 77] width 325 height 55
type input "[PERSON_NAME]"
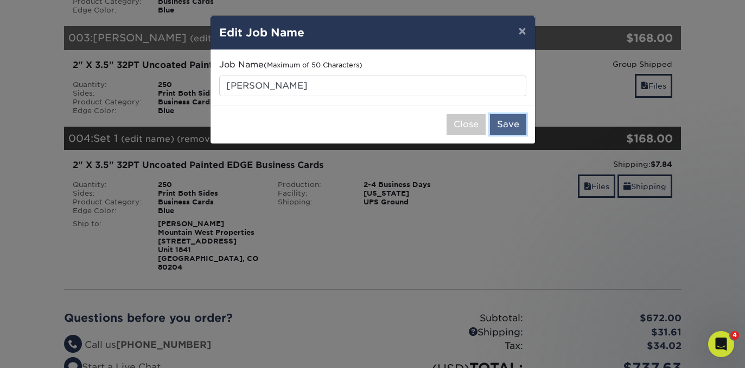
click at [511, 122] on button "Save" at bounding box center [508, 124] width 36 height 21
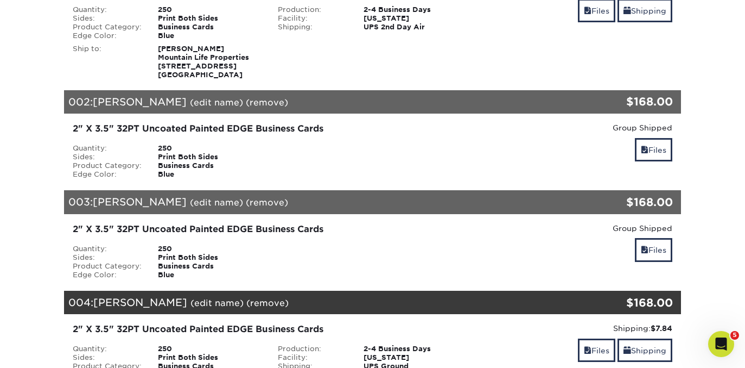
scroll to position [214, 0]
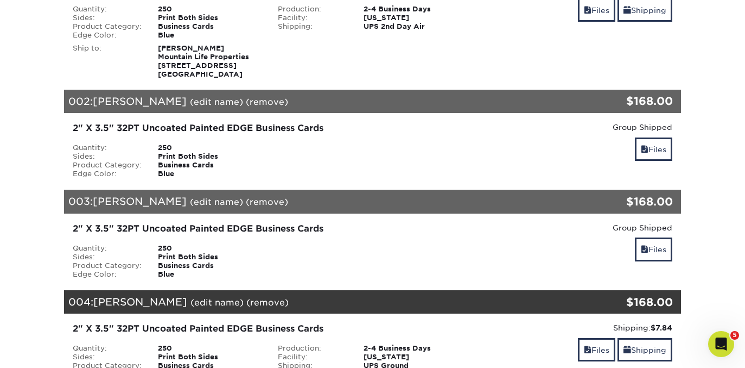
click at [719, 257] on section "YOUR CART Empty Cart Your Cart is Empty View Account Active Orders Order Histor…" at bounding box center [372, 263] width 745 height 756
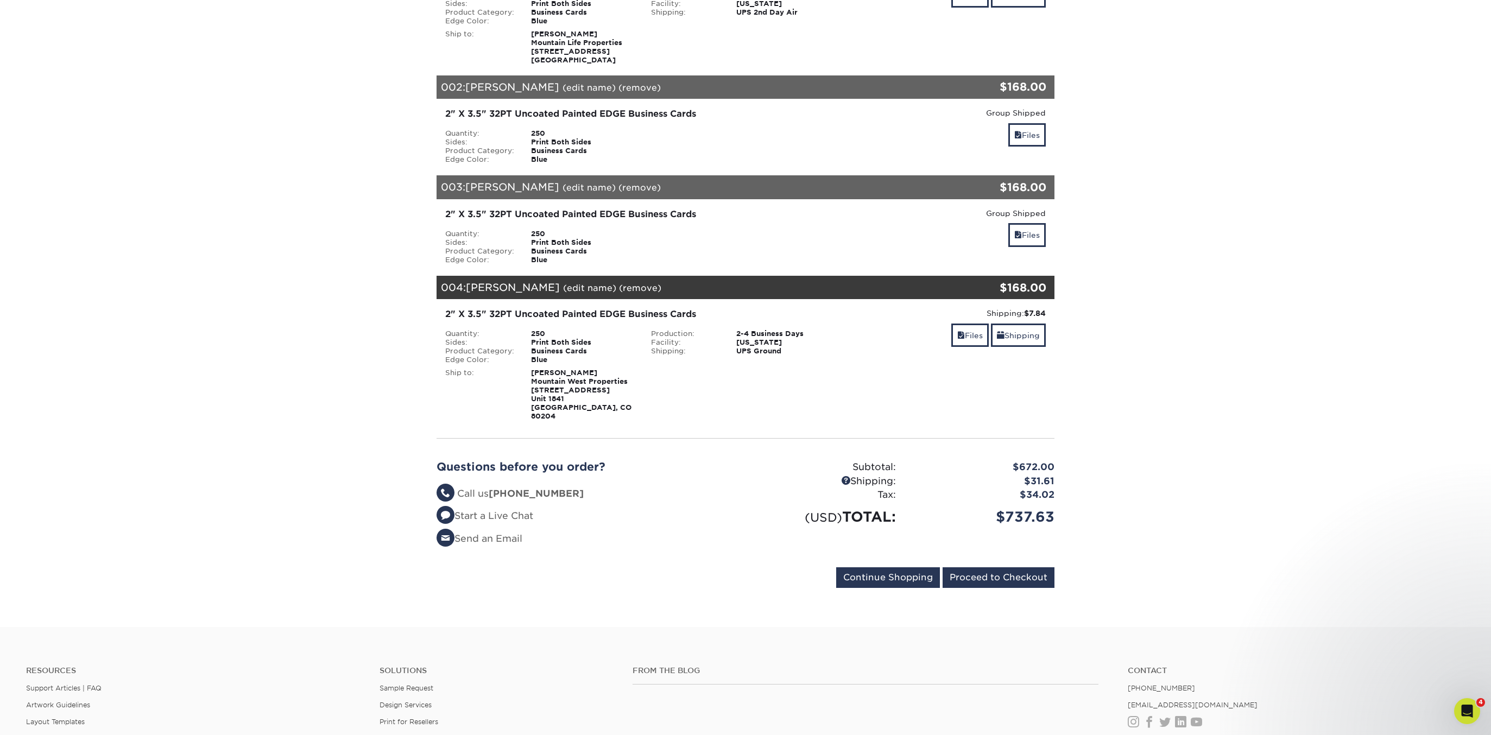
scroll to position [430, 0]
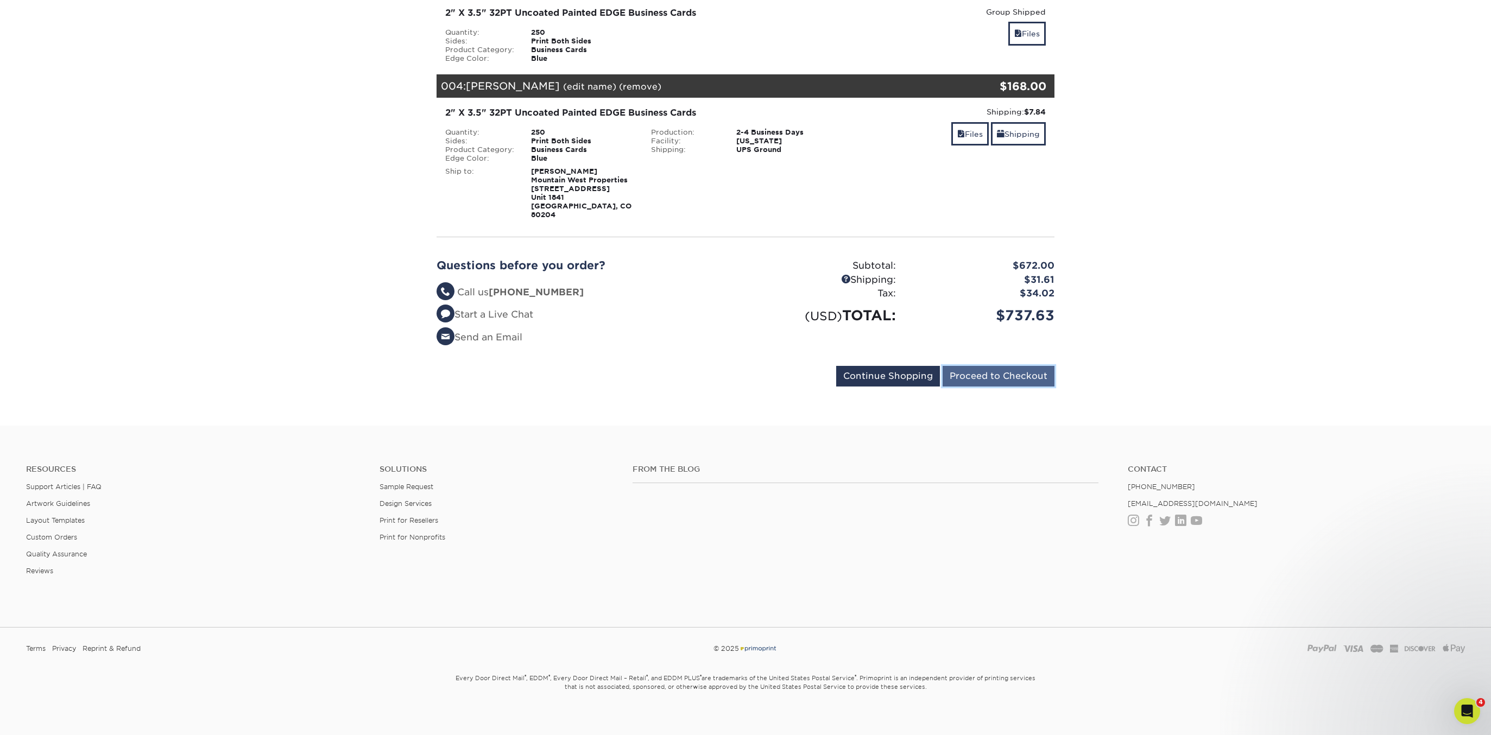
click at [745, 367] on input "Proceed to Checkout" at bounding box center [999, 376] width 112 height 21
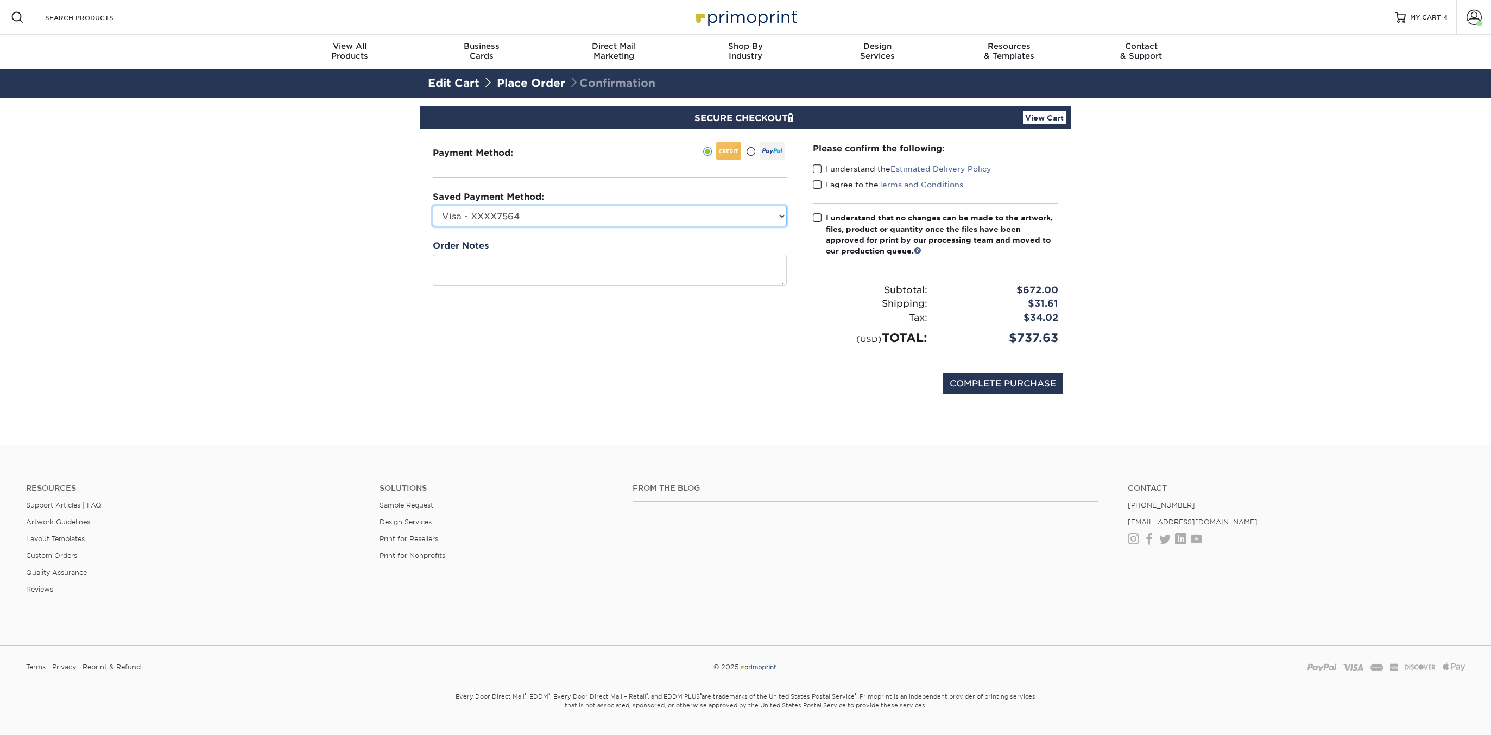
click at [627, 217] on select "Visa - XXXX7564 New Credit Card" at bounding box center [610, 216] width 354 height 21
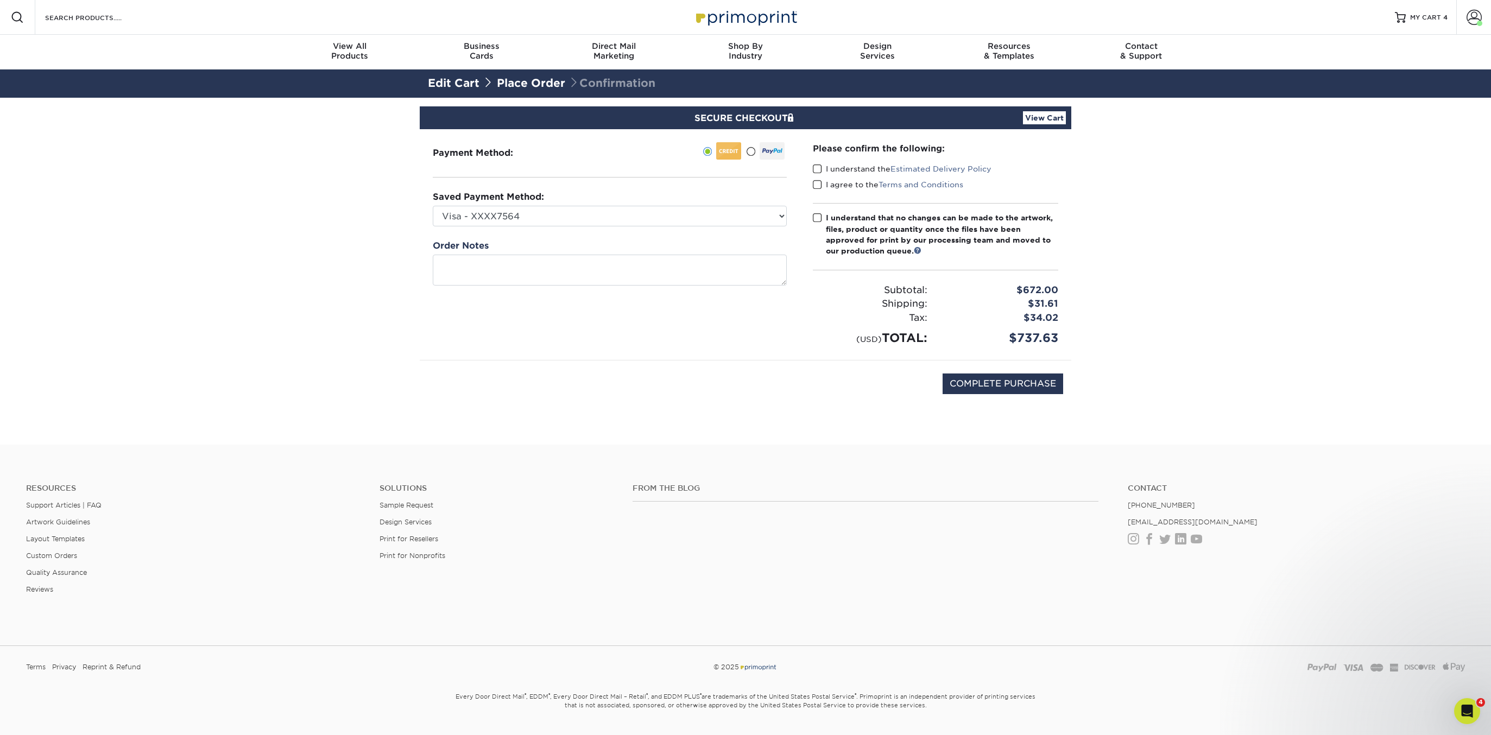
click at [541, 83] on link "Place Order" at bounding box center [531, 83] width 68 height 13
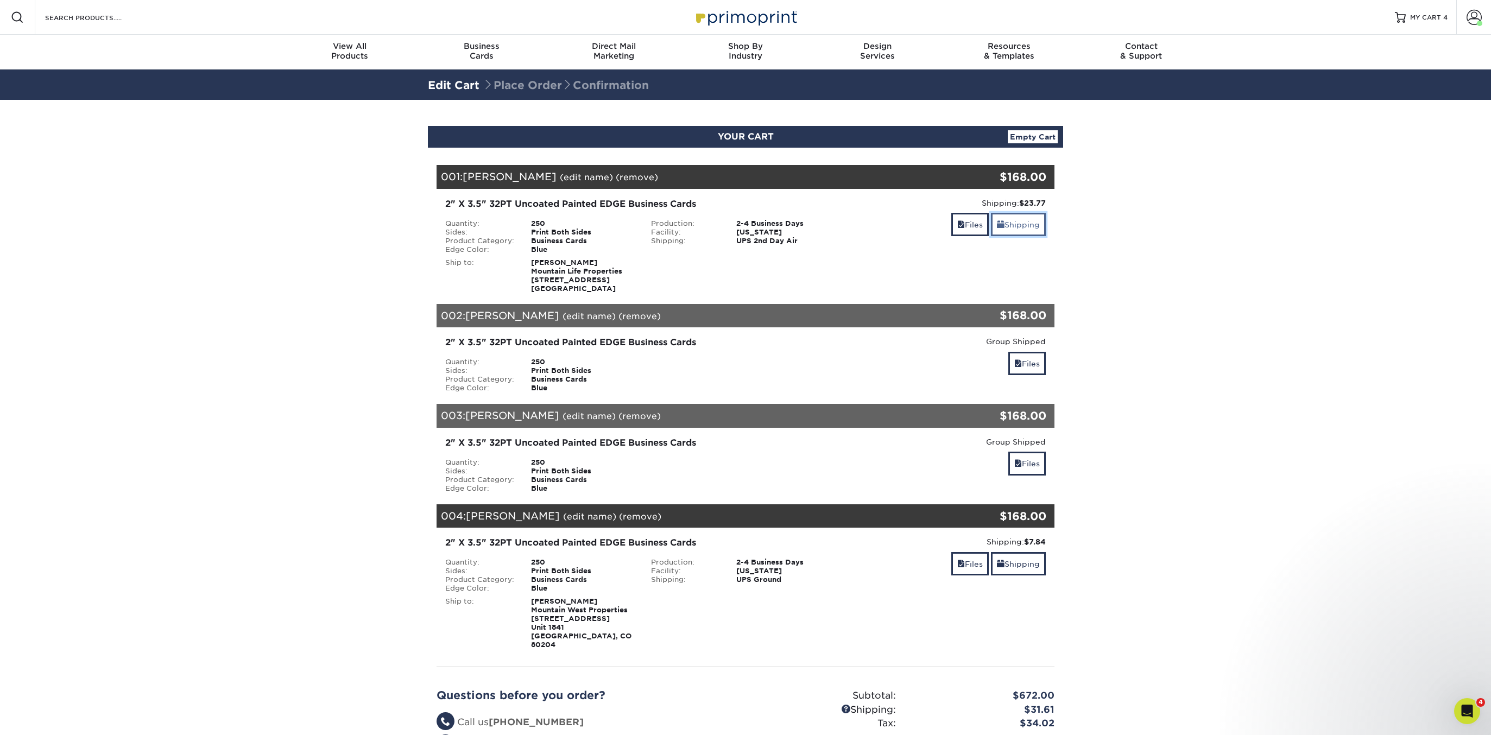
click at [1020, 227] on link "Shipping" at bounding box center [1018, 224] width 55 height 23
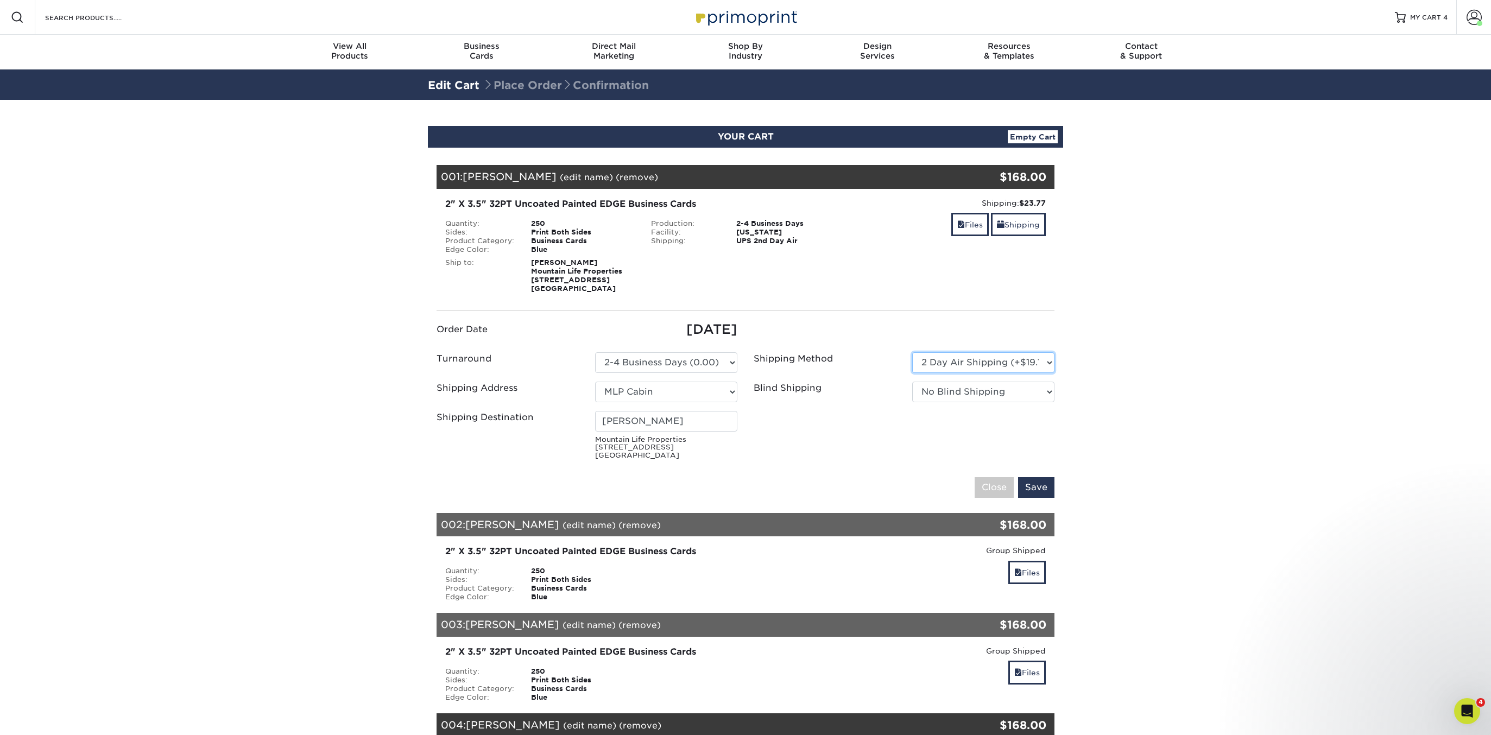
click at [1045, 362] on select "Please Select Ground Shipping (+$7.84) 3 Day Shipping Service (+$18.69) 2 Day A…" at bounding box center [983, 362] width 142 height 21
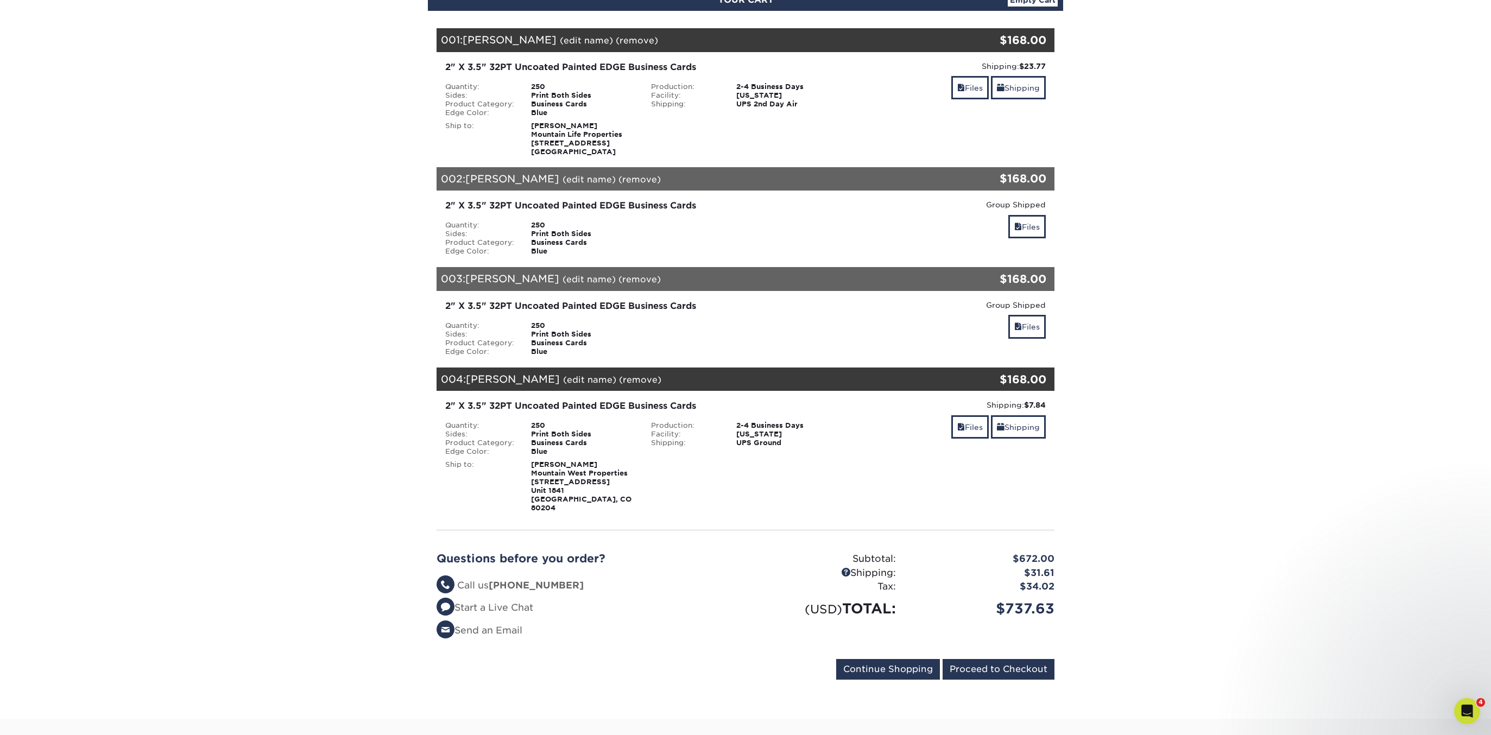
scroll to position [141, 0]
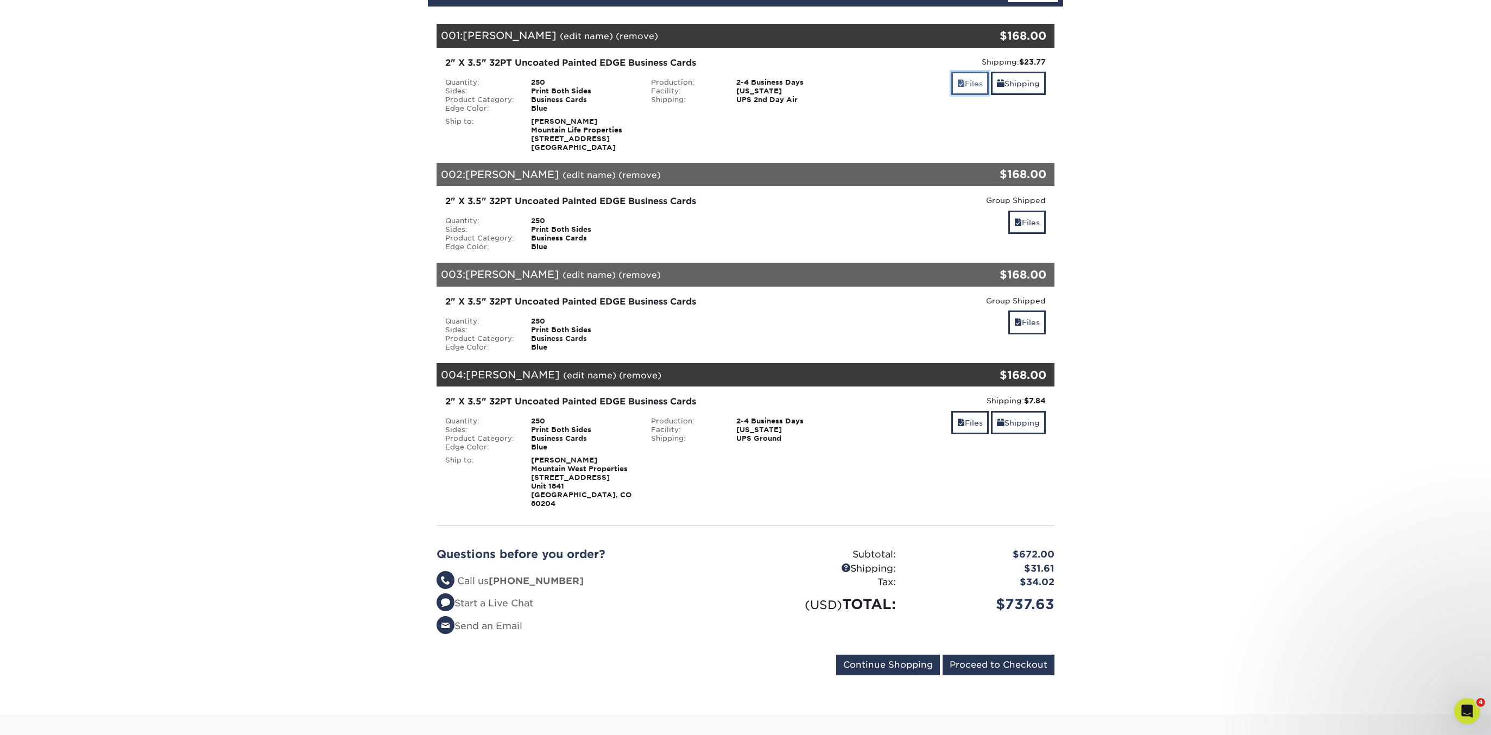
click at [960, 91] on link "Files" at bounding box center [969, 83] width 37 height 23
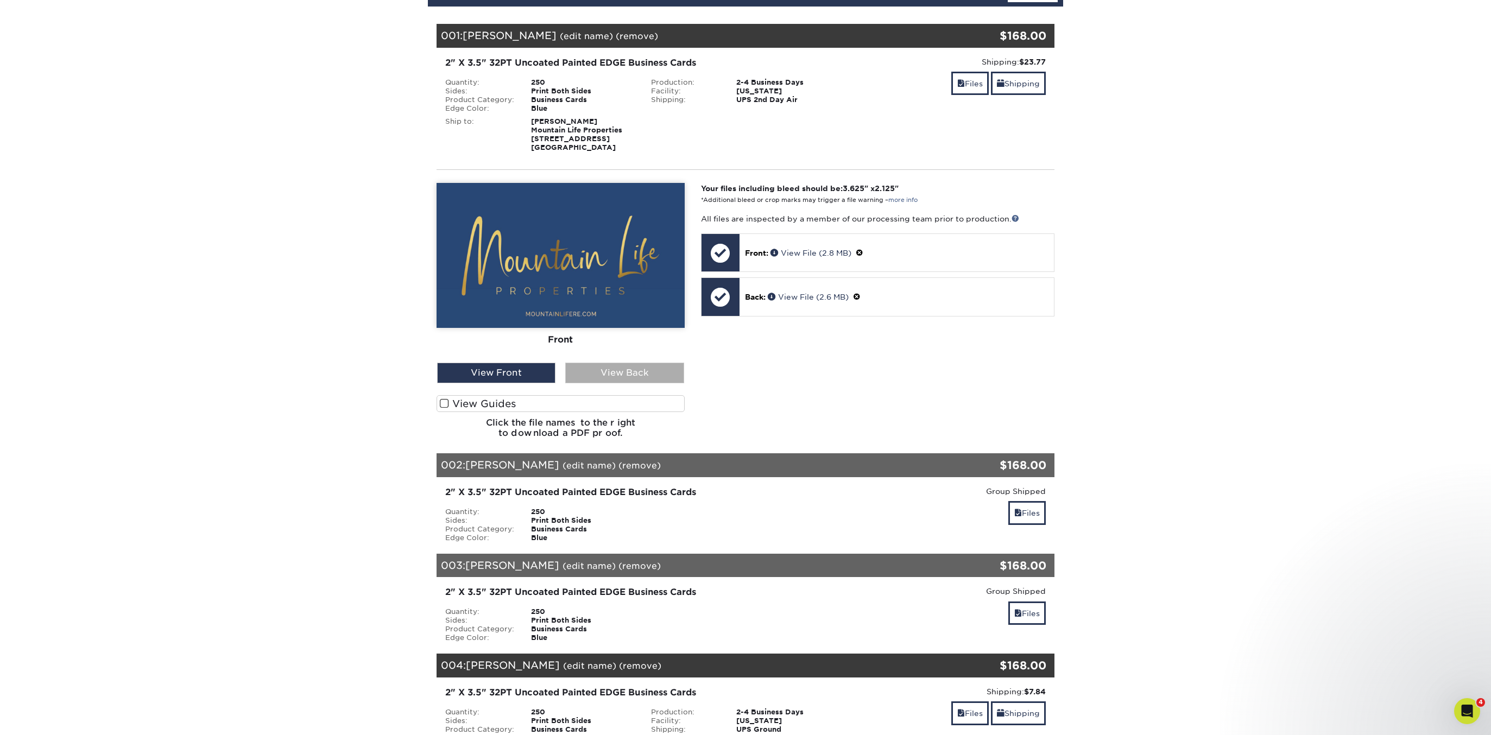
click at [596, 369] on div "View Back" at bounding box center [624, 373] width 118 height 21
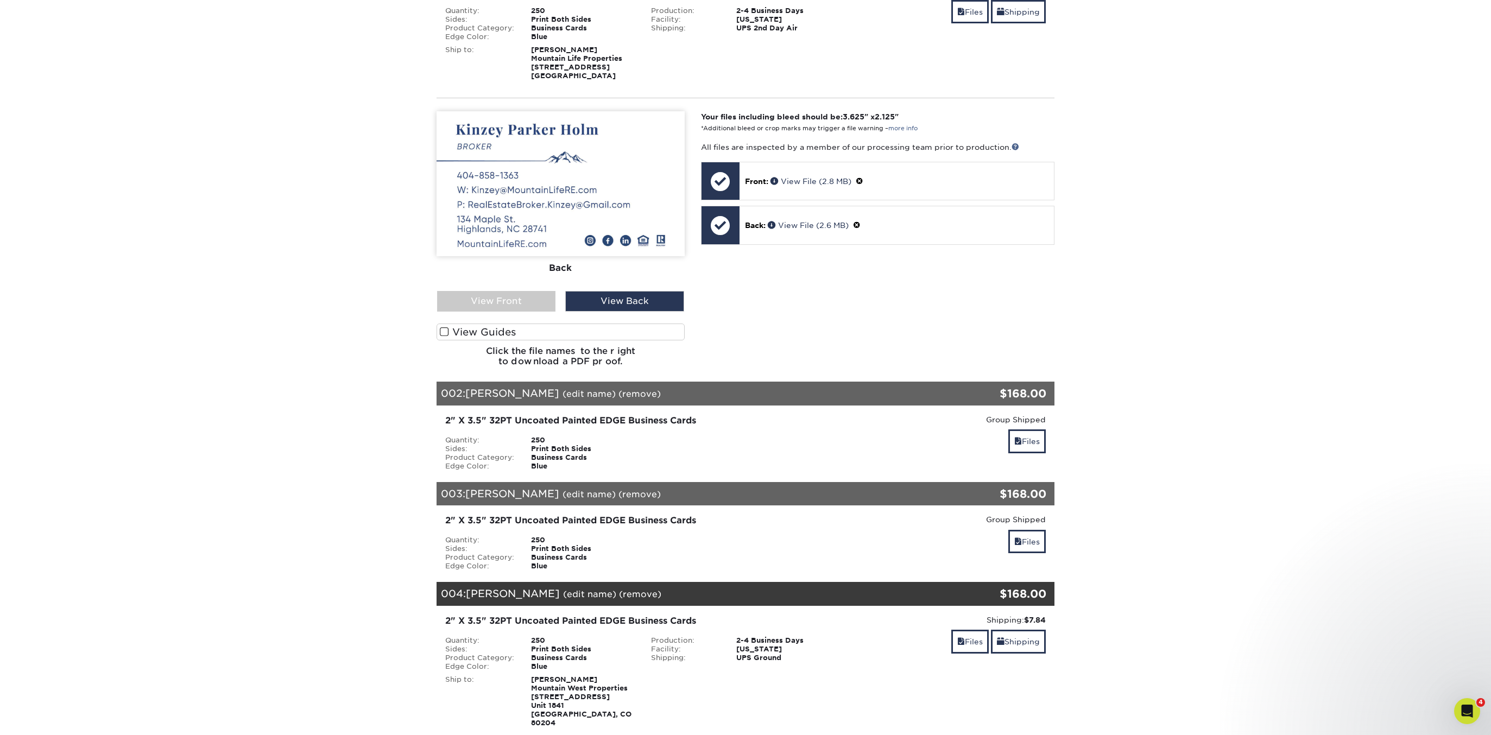
scroll to position [255, 0]
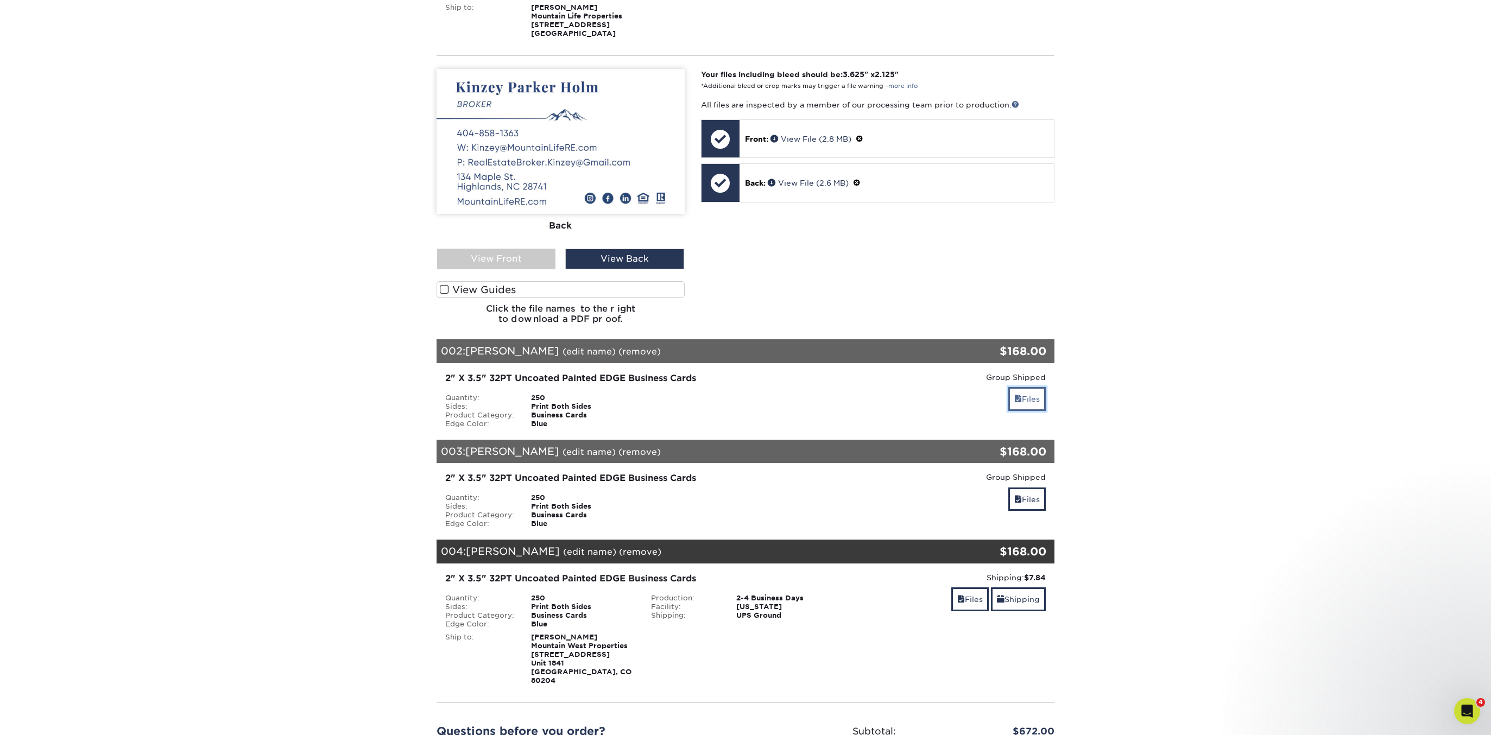
click at [1019, 397] on span at bounding box center [1018, 399] width 8 height 9
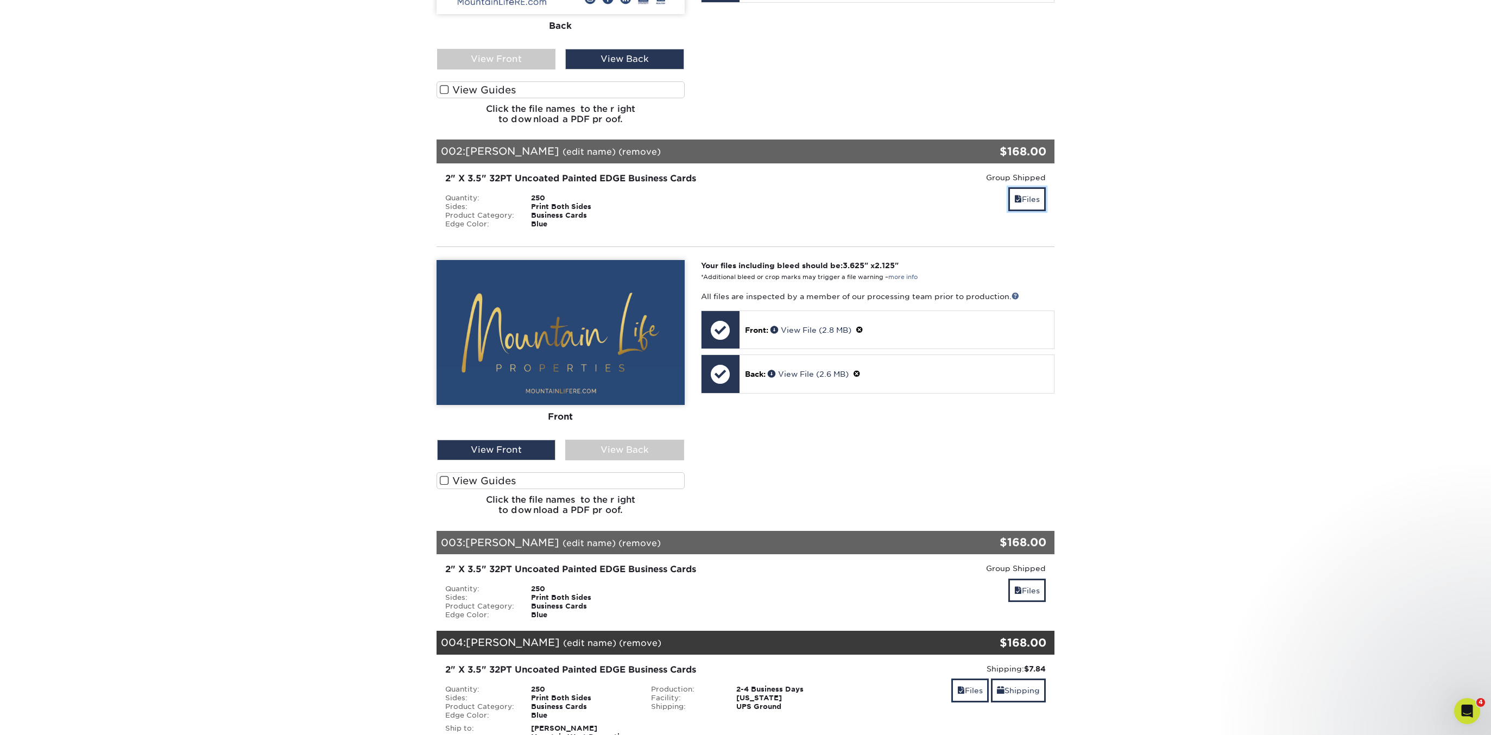
scroll to position [466, 0]
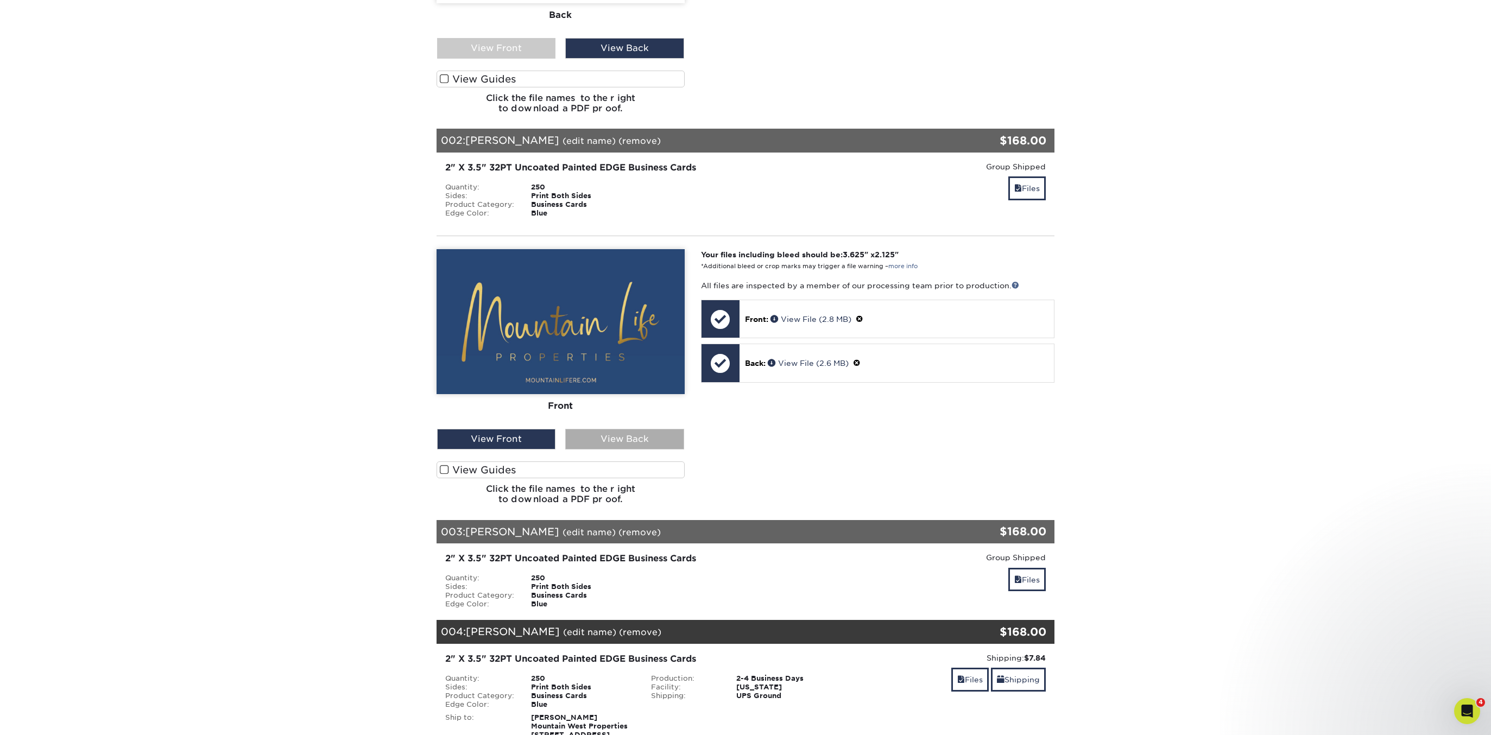
click at [612, 438] on div "View Back" at bounding box center [624, 439] width 118 height 21
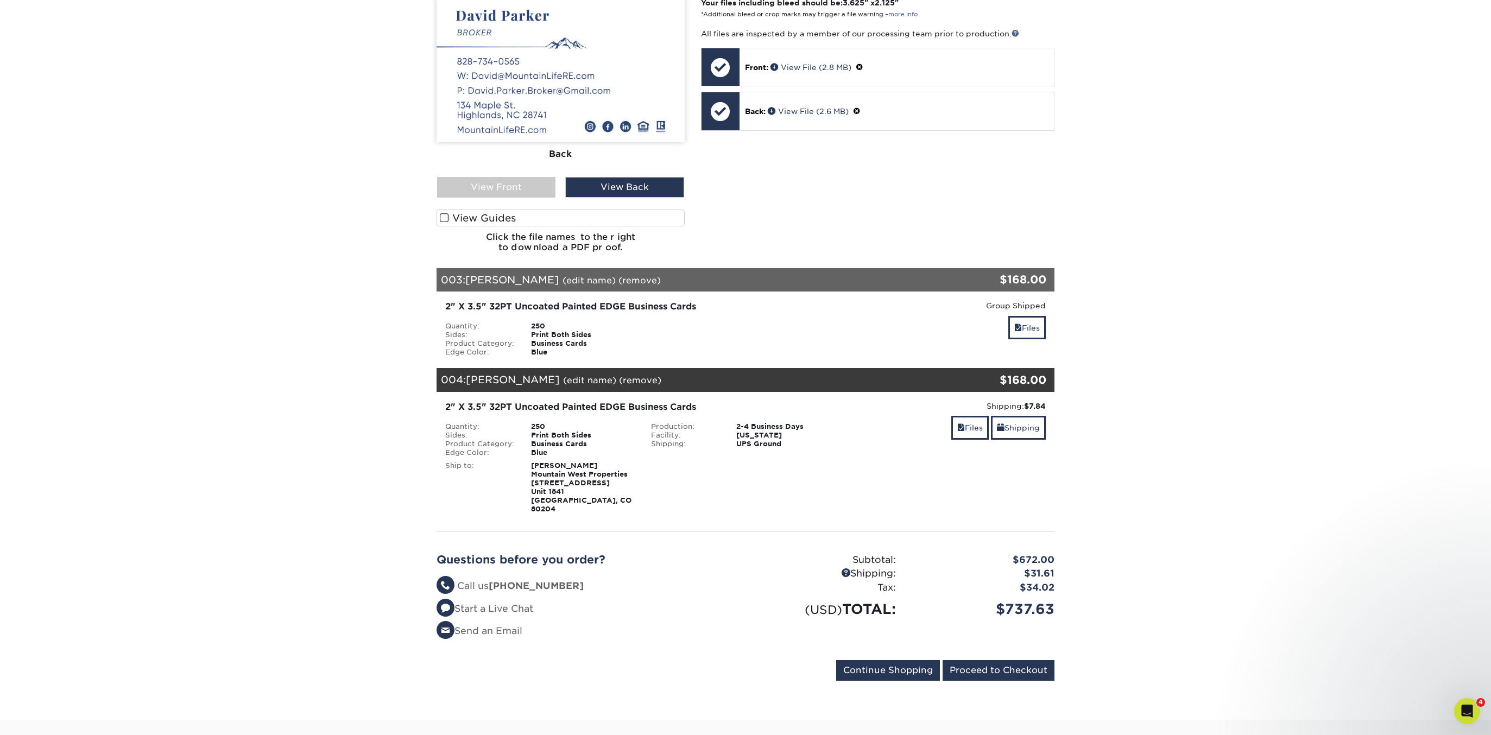
scroll to position [720, 0]
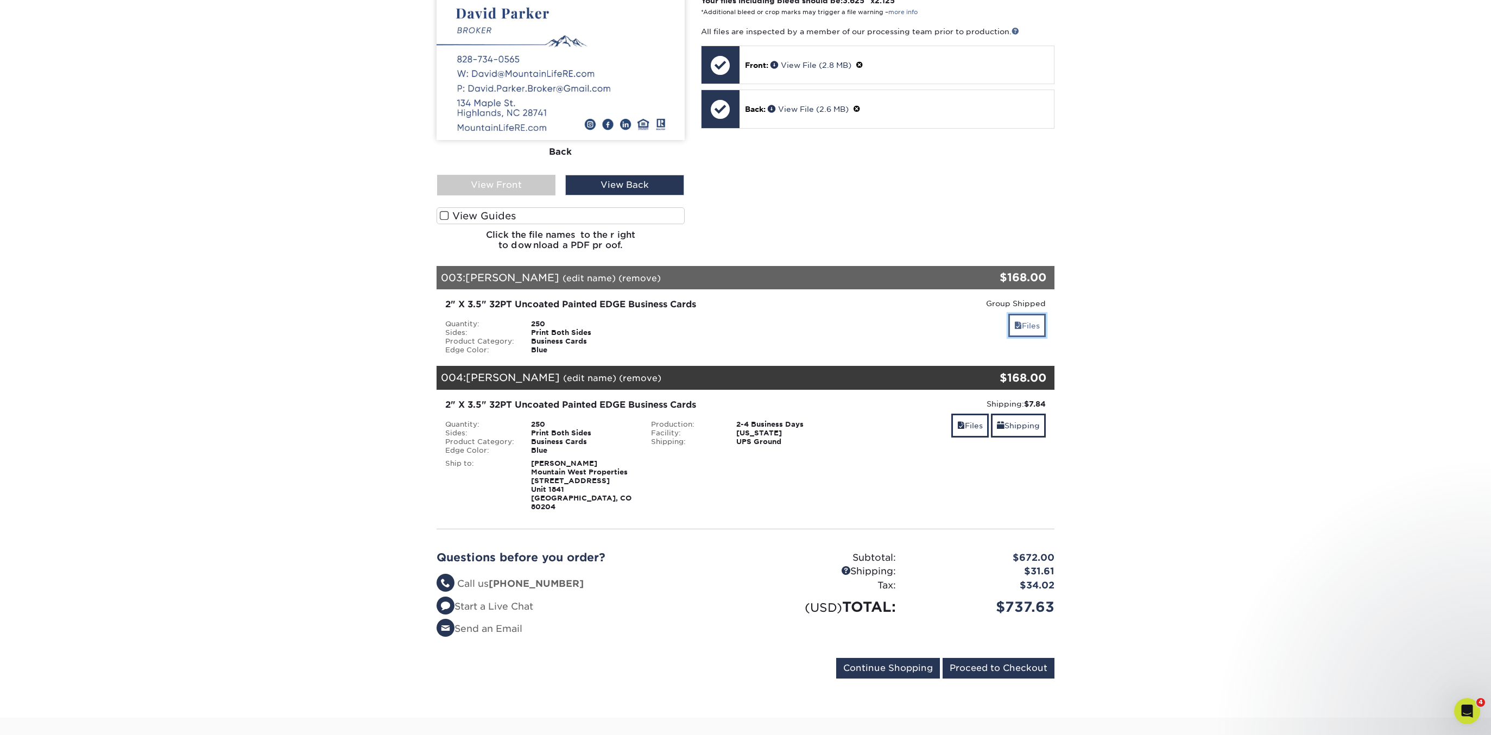
click at [1023, 323] on link "Files" at bounding box center [1026, 325] width 37 height 23
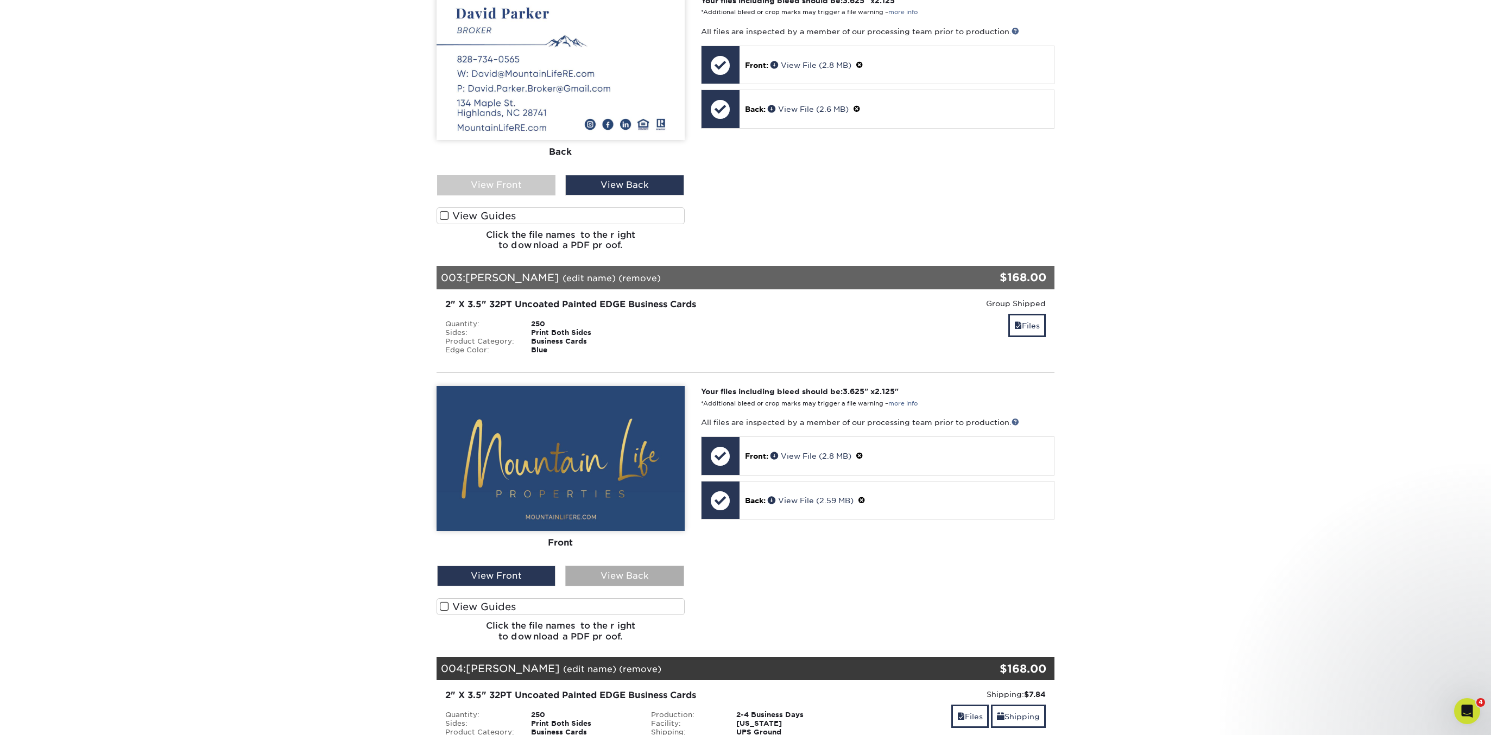
click at [608, 573] on div "View Back" at bounding box center [624, 576] width 118 height 21
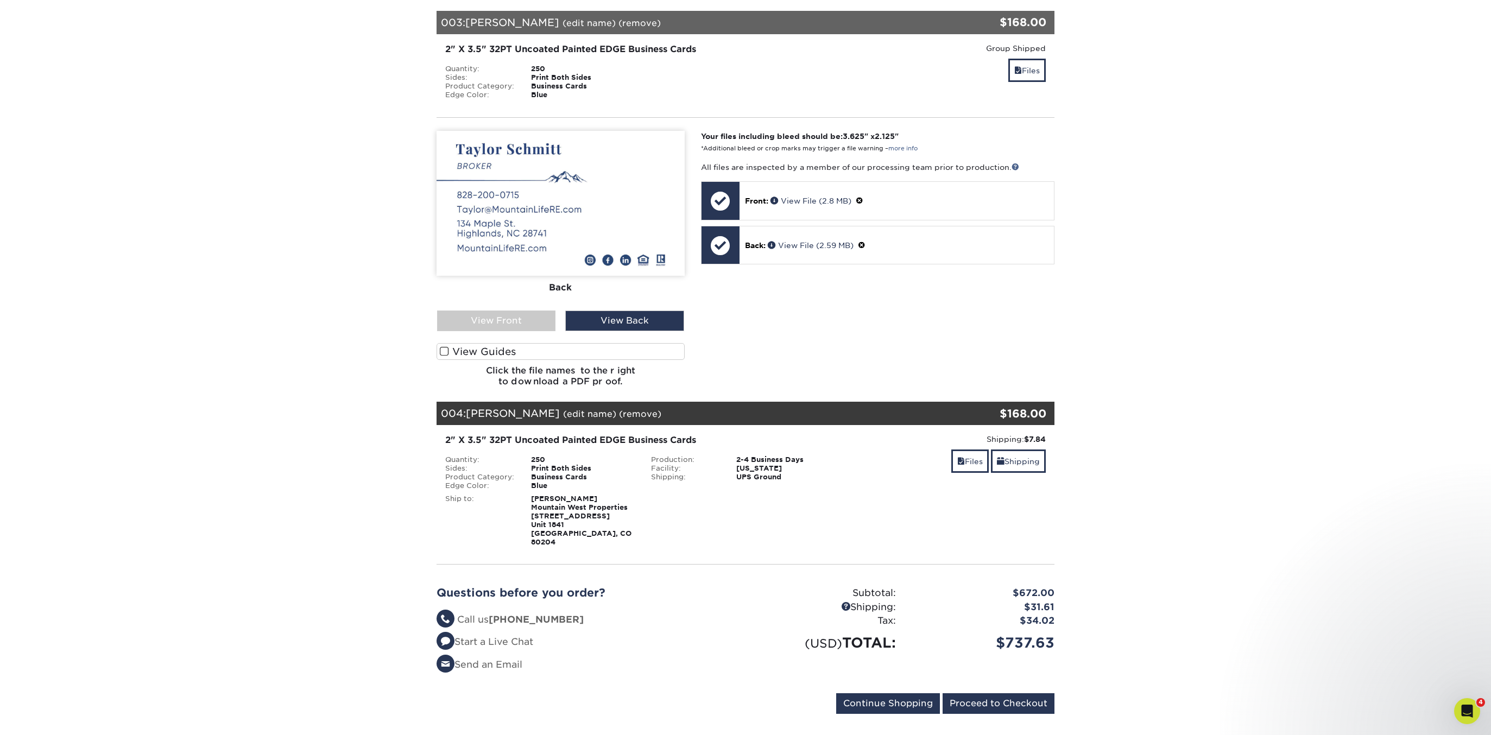
scroll to position [976, 0]
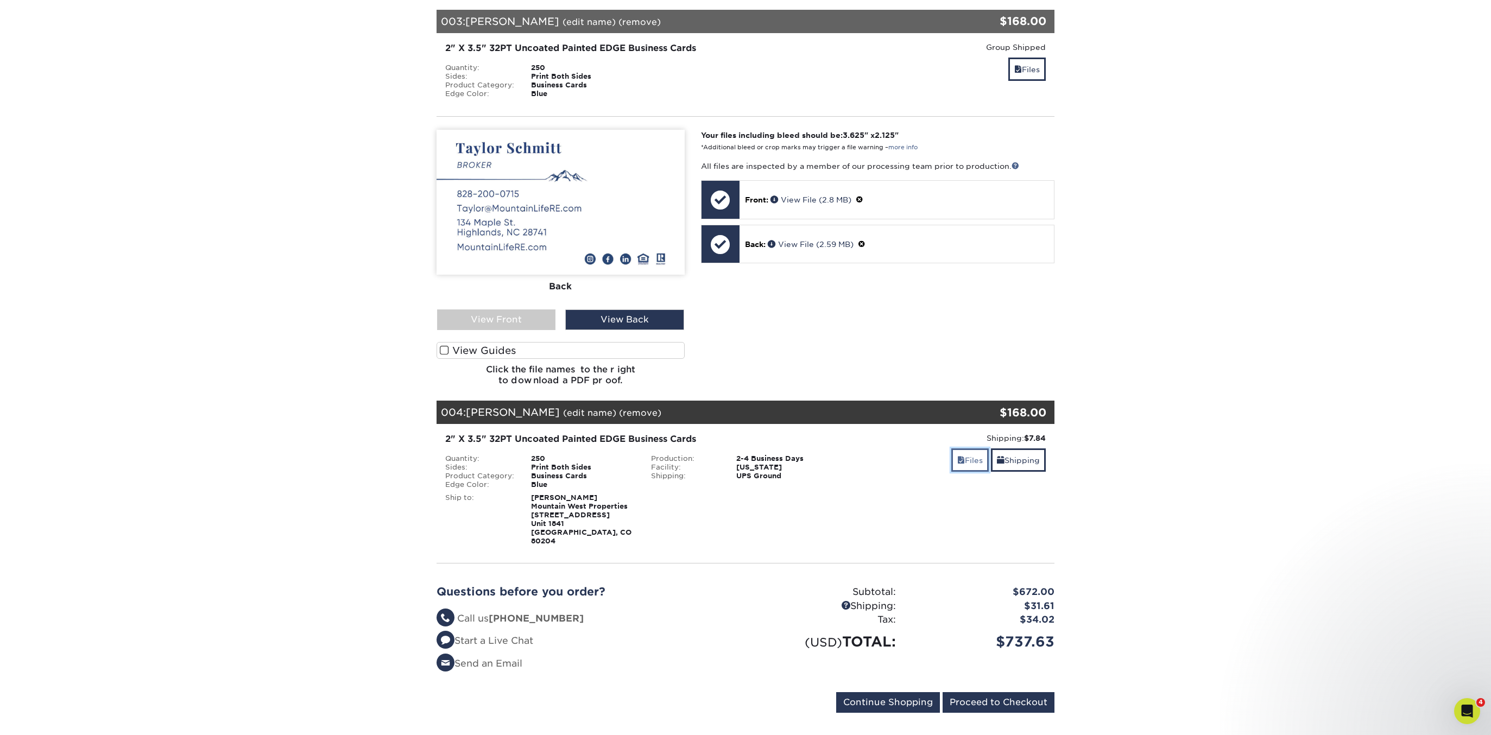
click at [957, 457] on span at bounding box center [961, 460] width 8 height 9
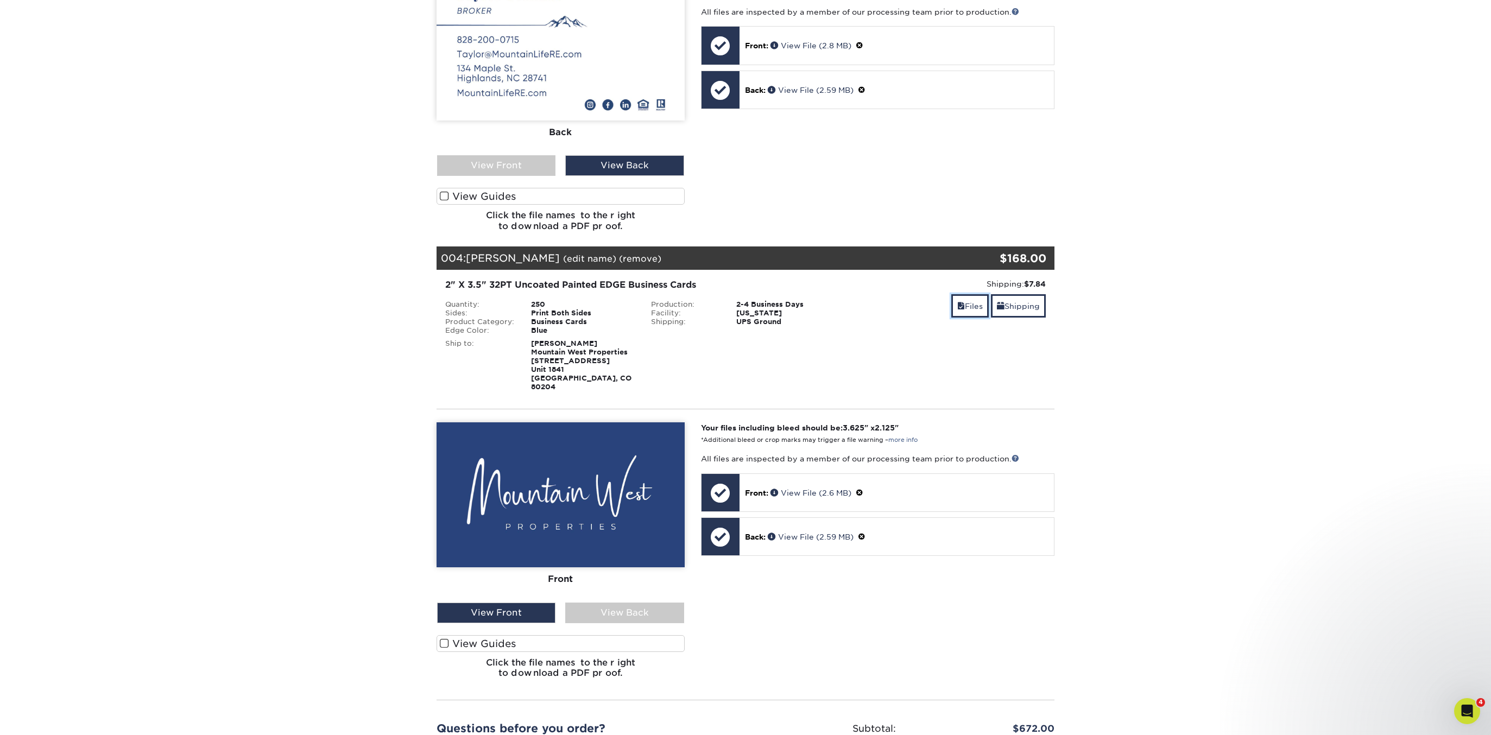
scroll to position [1156, 0]
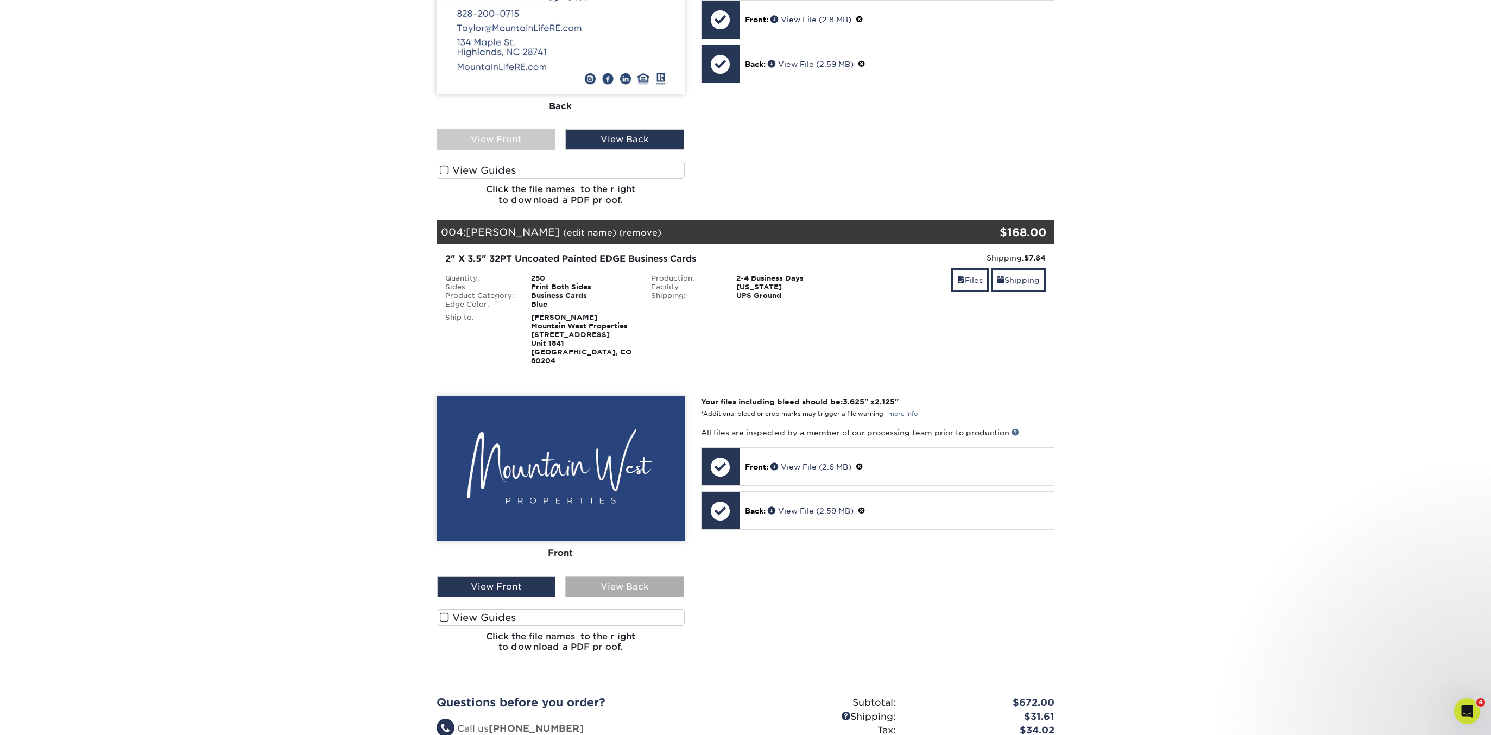
click at [646, 577] on div "View Back" at bounding box center [624, 587] width 118 height 21
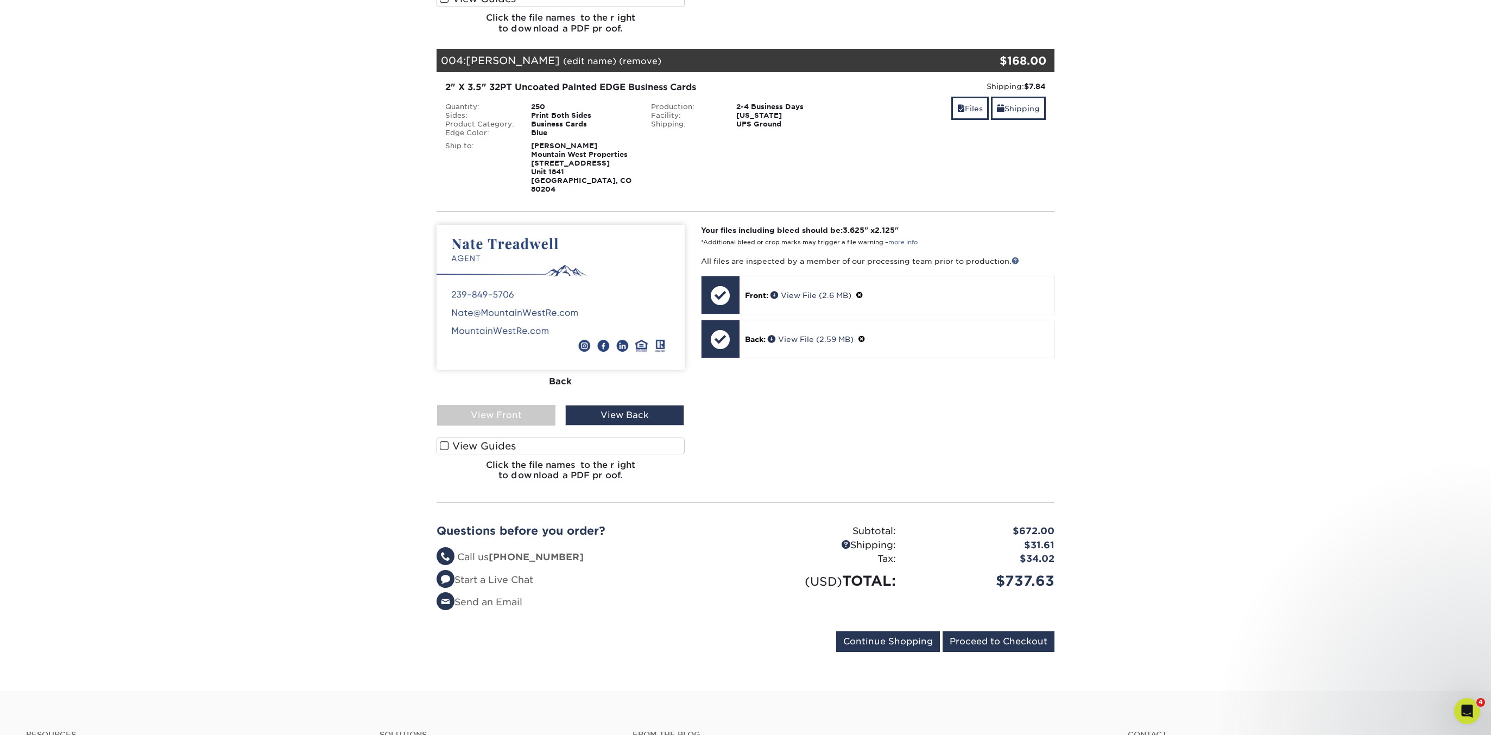
scroll to position [1325, 0]
